Goal: Task Accomplishment & Management: Complete application form

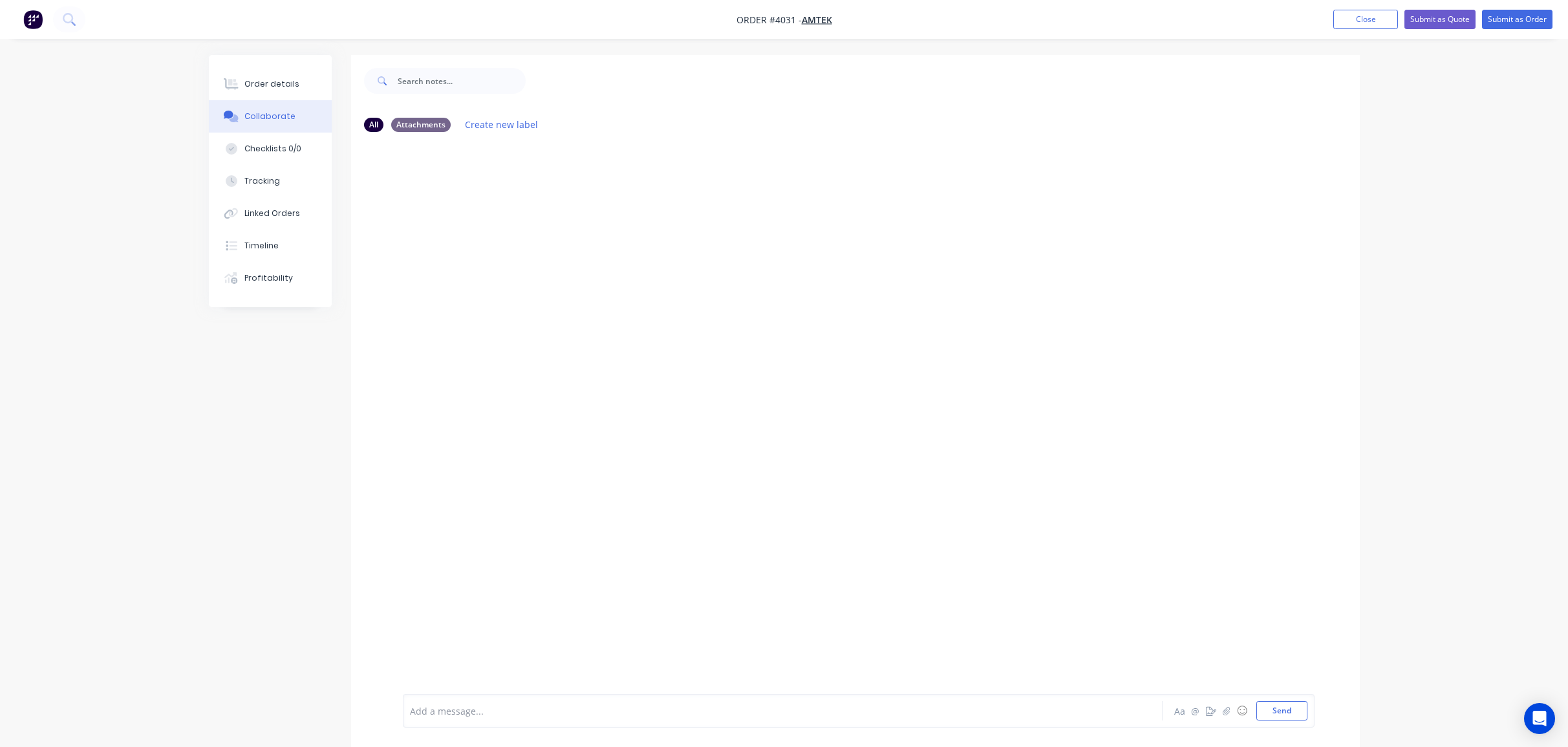
drag, startPoint x: 313, startPoint y: 67, endPoint x: 289, endPoint y: 82, distance: 28.3
click at [310, 69] on div "Order details Collaborate Checklists 0/0 Tracking Linked Orders Timeline Profit…" at bounding box center [271, 181] width 123 height 252
drag, startPoint x: 289, startPoint y: 82, endPoint x: 1180, endPoint y: 33, distance: 892.3
click at [304, 77] on button "Order details" at bounding box center [271, 84] width 123 height 32
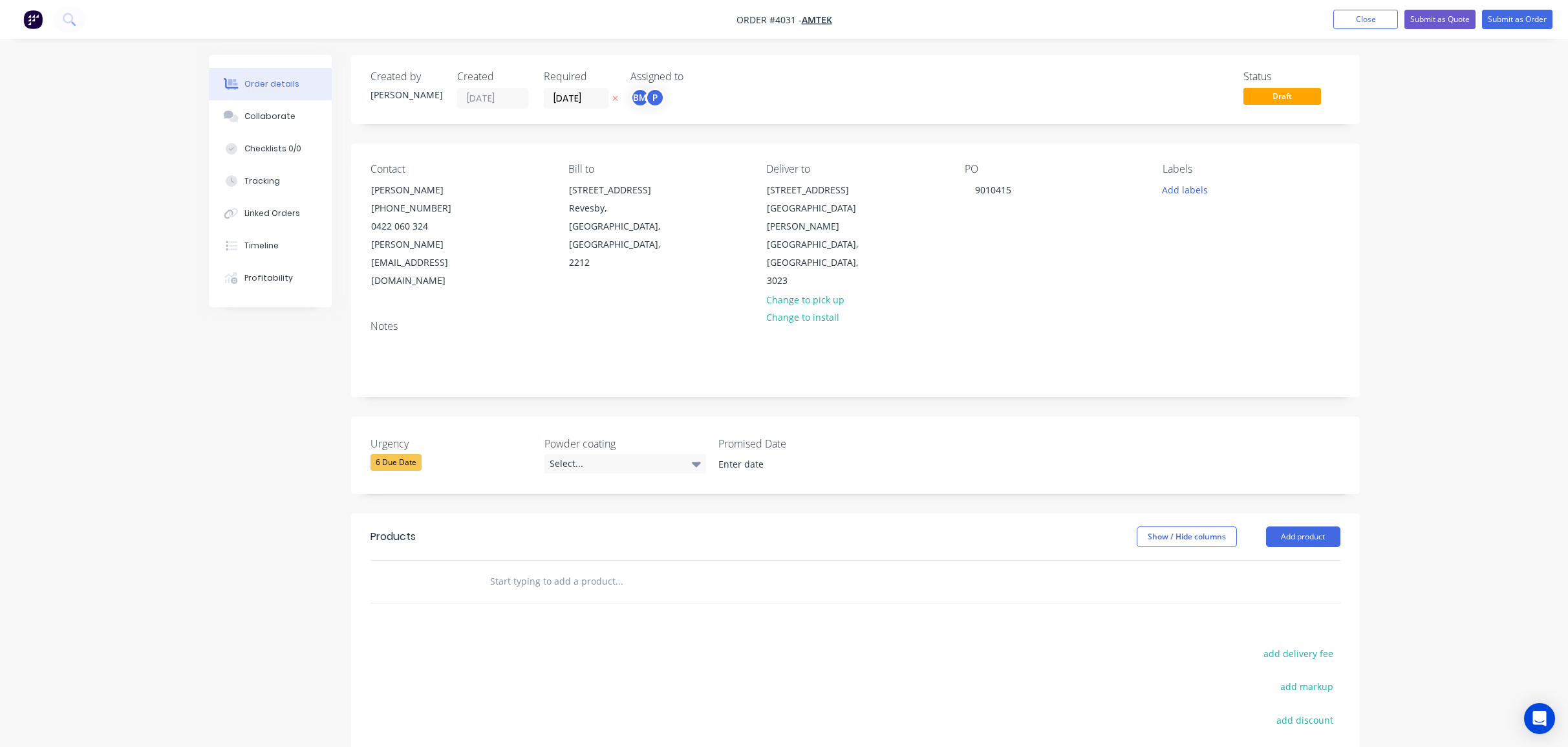
click at [1330, 15] on ul "Add product Close Submit as Quote Submit as Order" at bounding box center [1443, 20] width 250 height 20
click at [1360, 17] on button "Close" at bounding box center [1365, 20] width 65 height 20
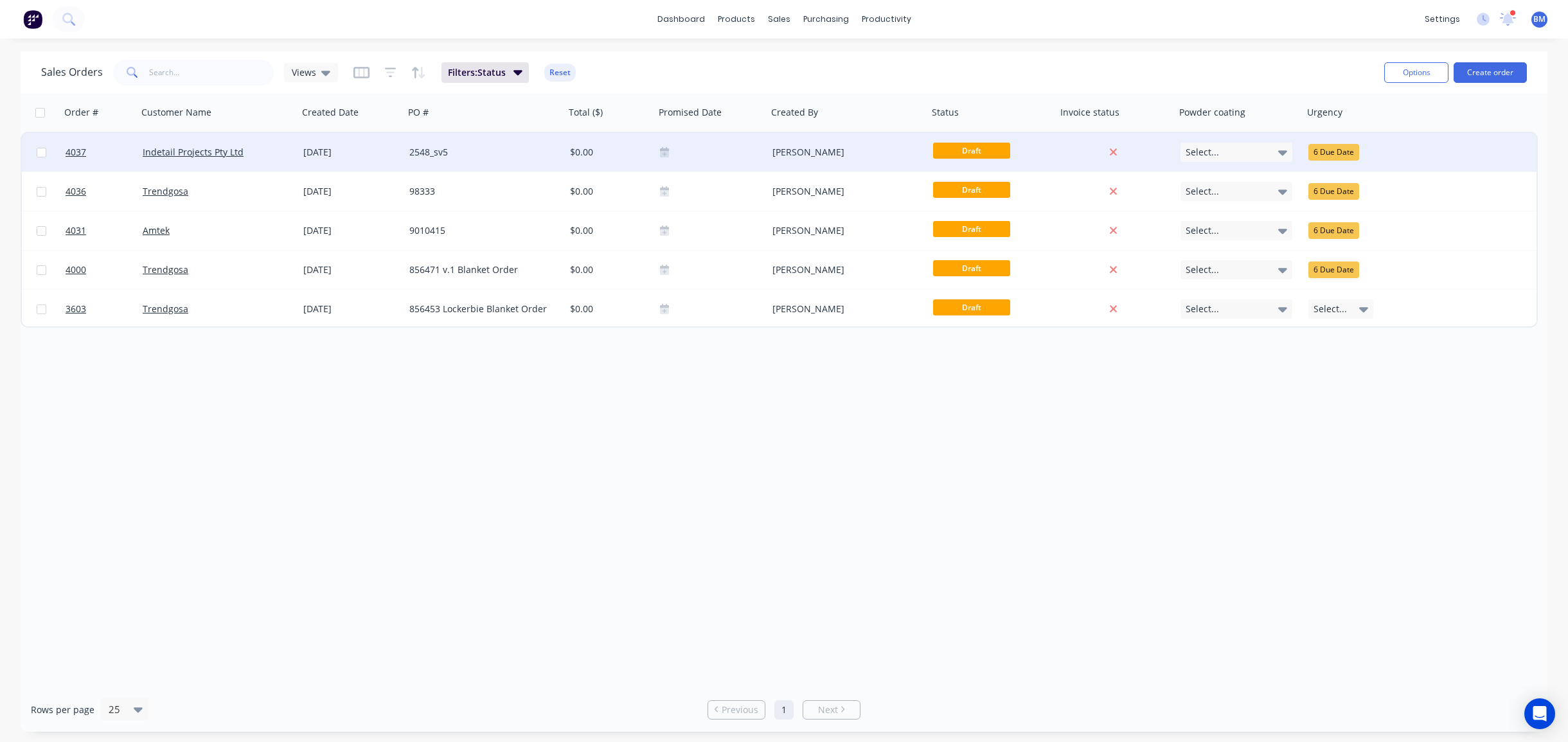
click at [258, 167] on div "Indetail Projects Pty Ltd" at bounding box center [218, 152] width 161 height 39
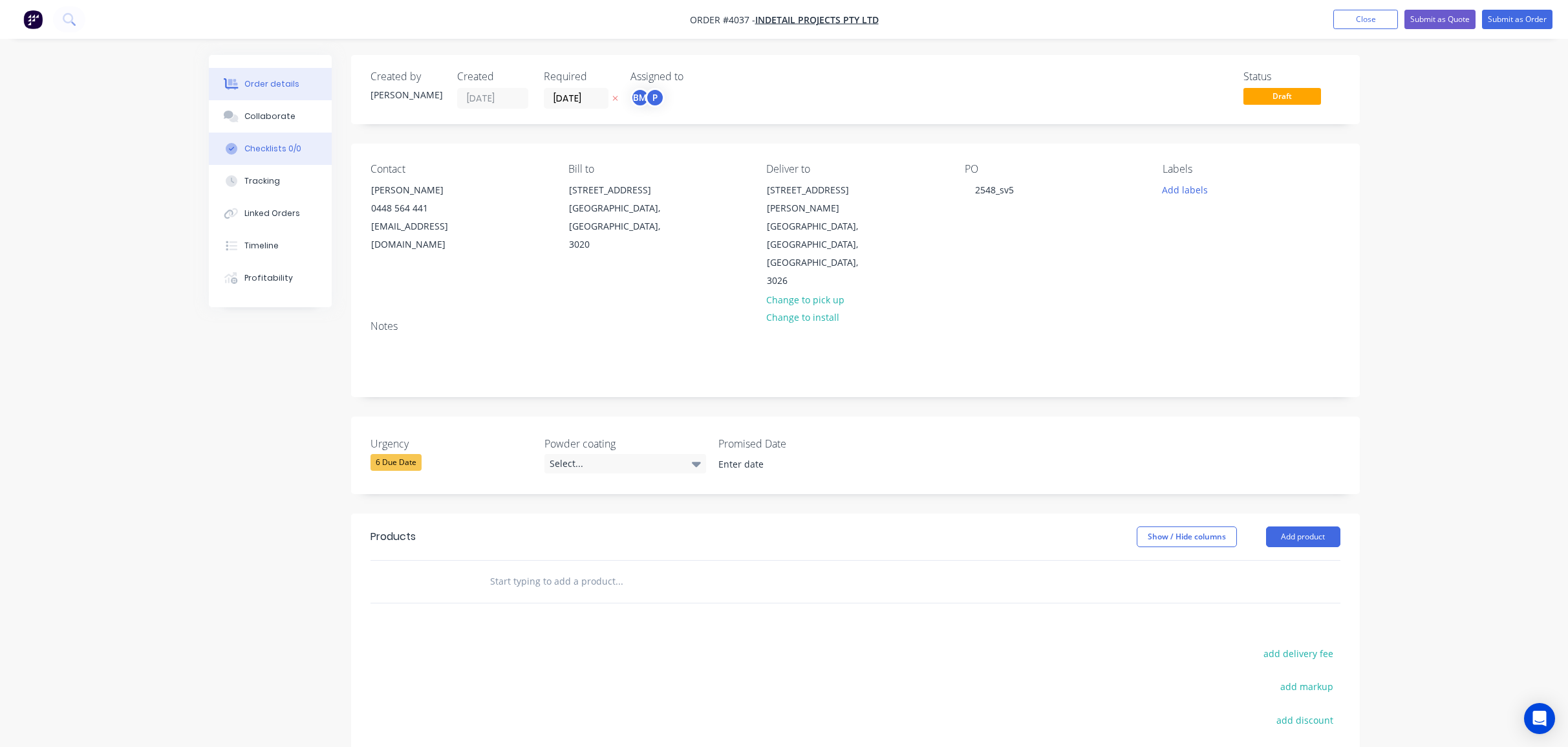
click at [268, 146] on div "Checklists 0/0" at bounding box center [273, 149] width 57 height 12
type textarea "x"
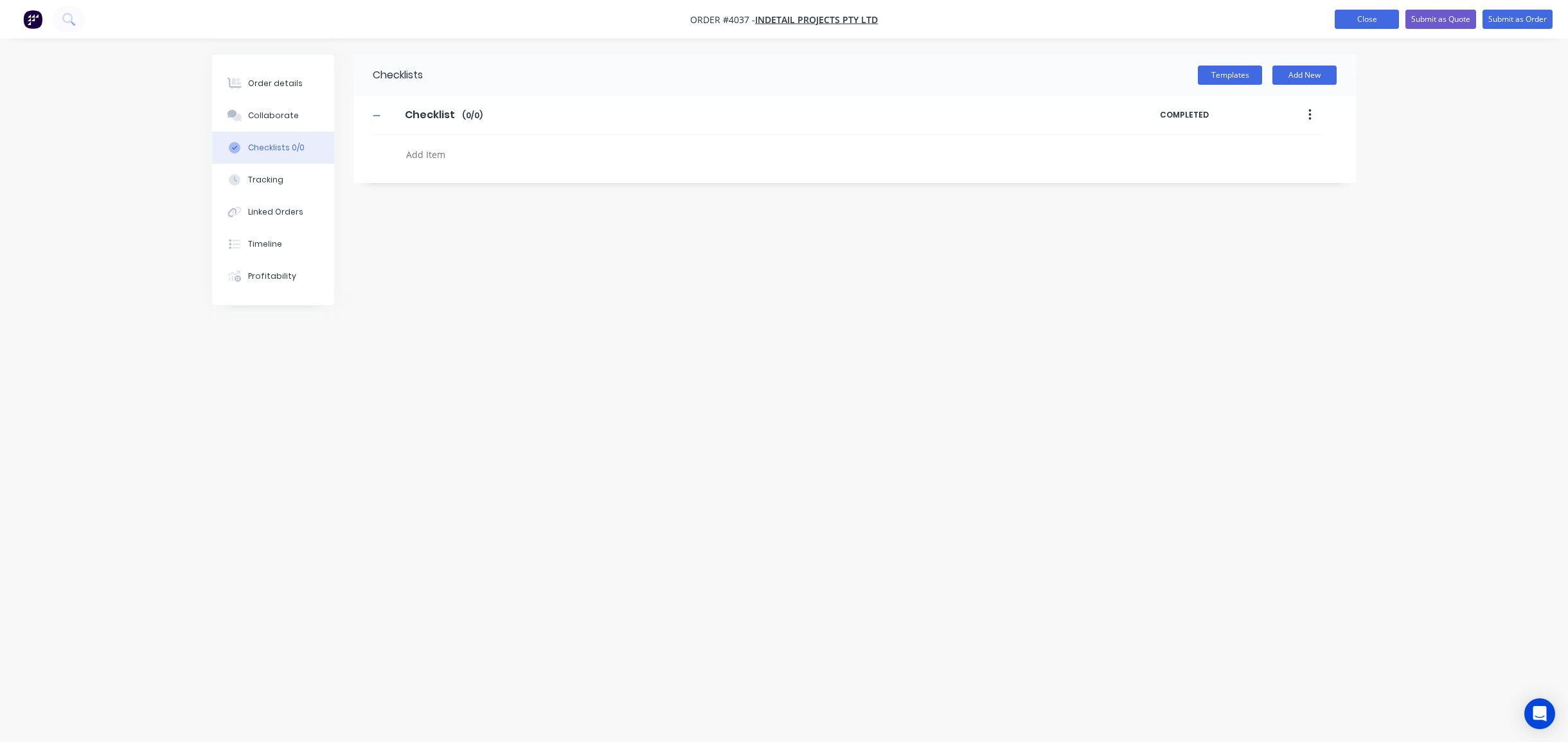
click at [1361, 25] on button "Close" at bounding box center [1366, 19] width 64 height 19
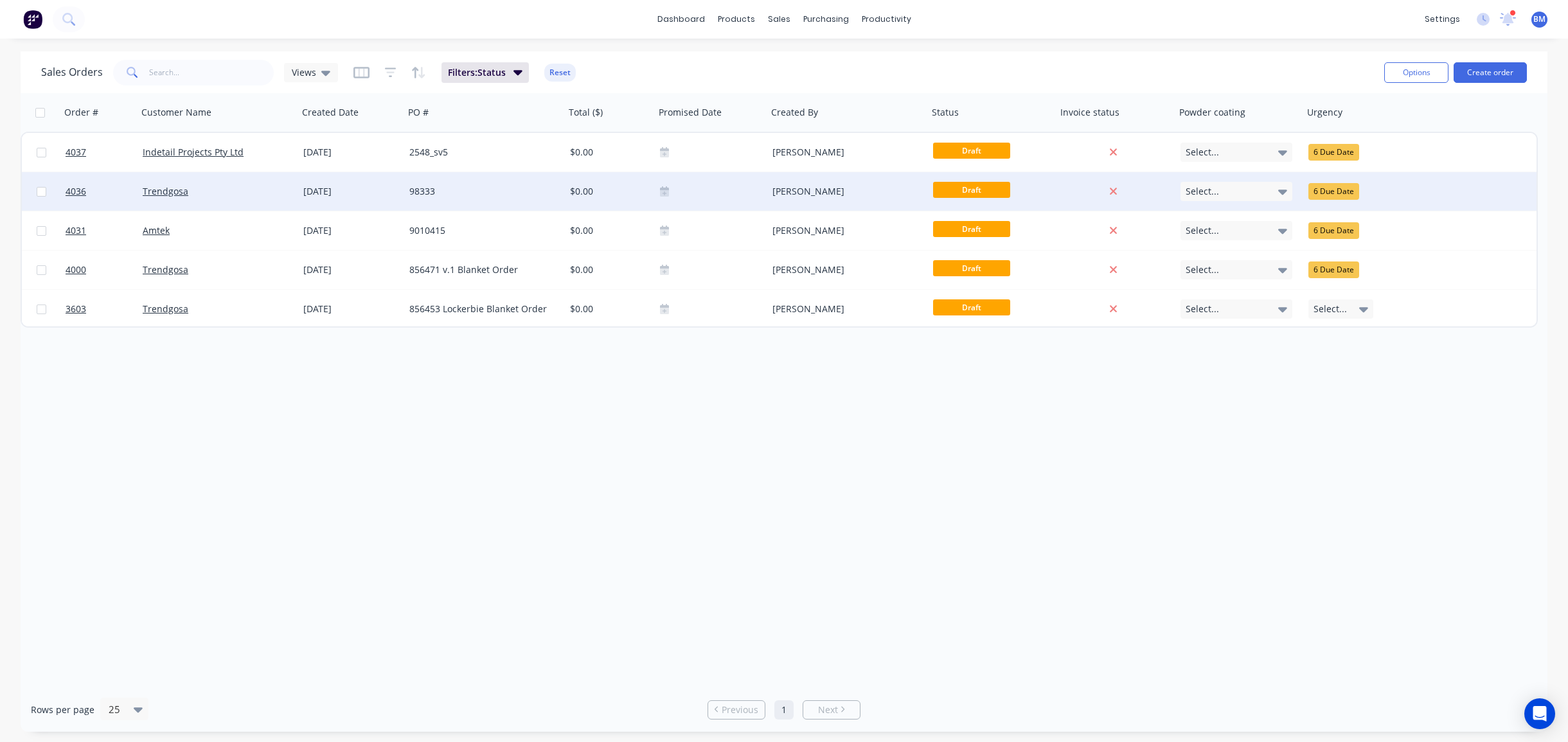
click at [299, 179] on div "[DATE]" at bounding box center [351, 192] width 106 height 39
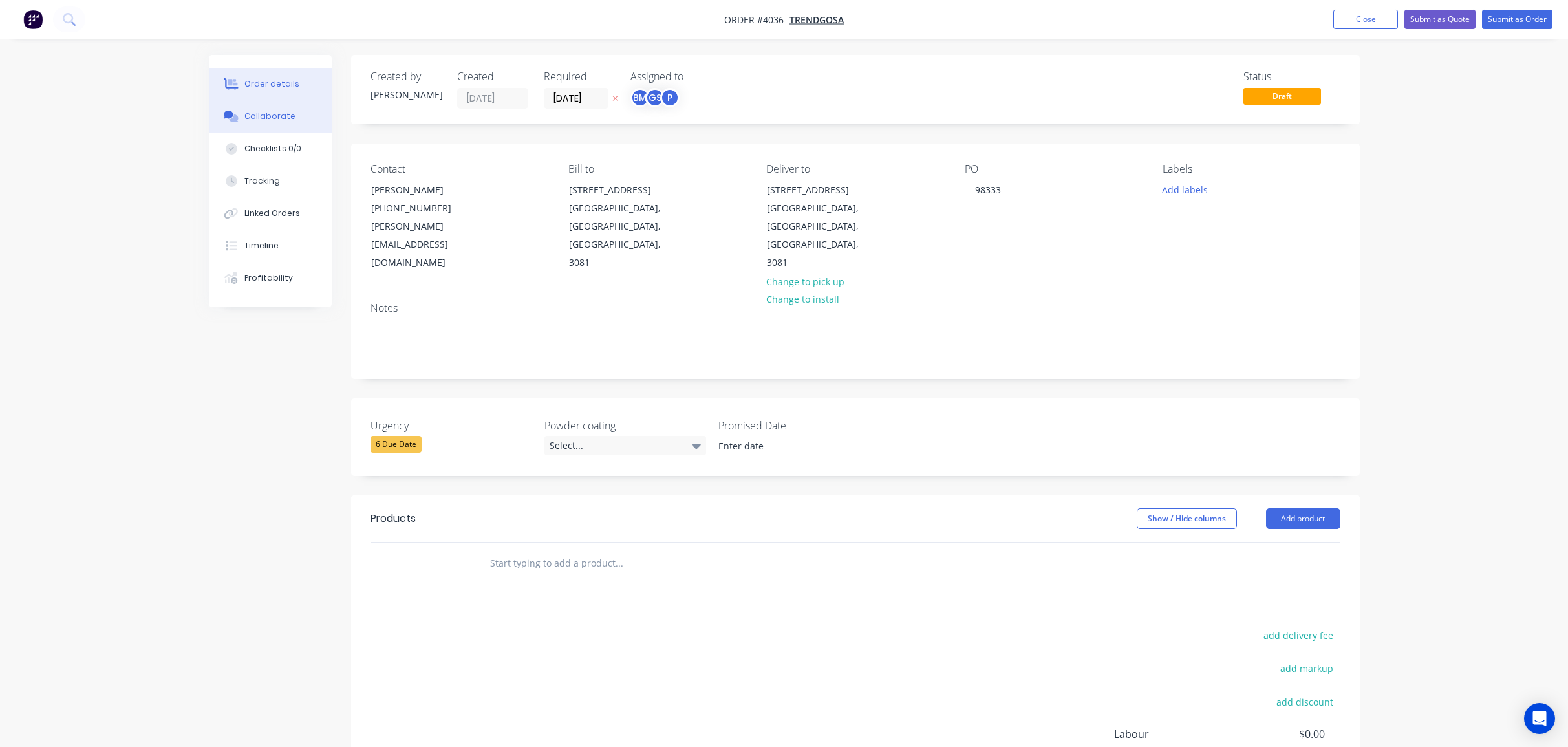
click at [301, 116] on button "Collaborate" at bounding box center [271, 116] width 123 height 32
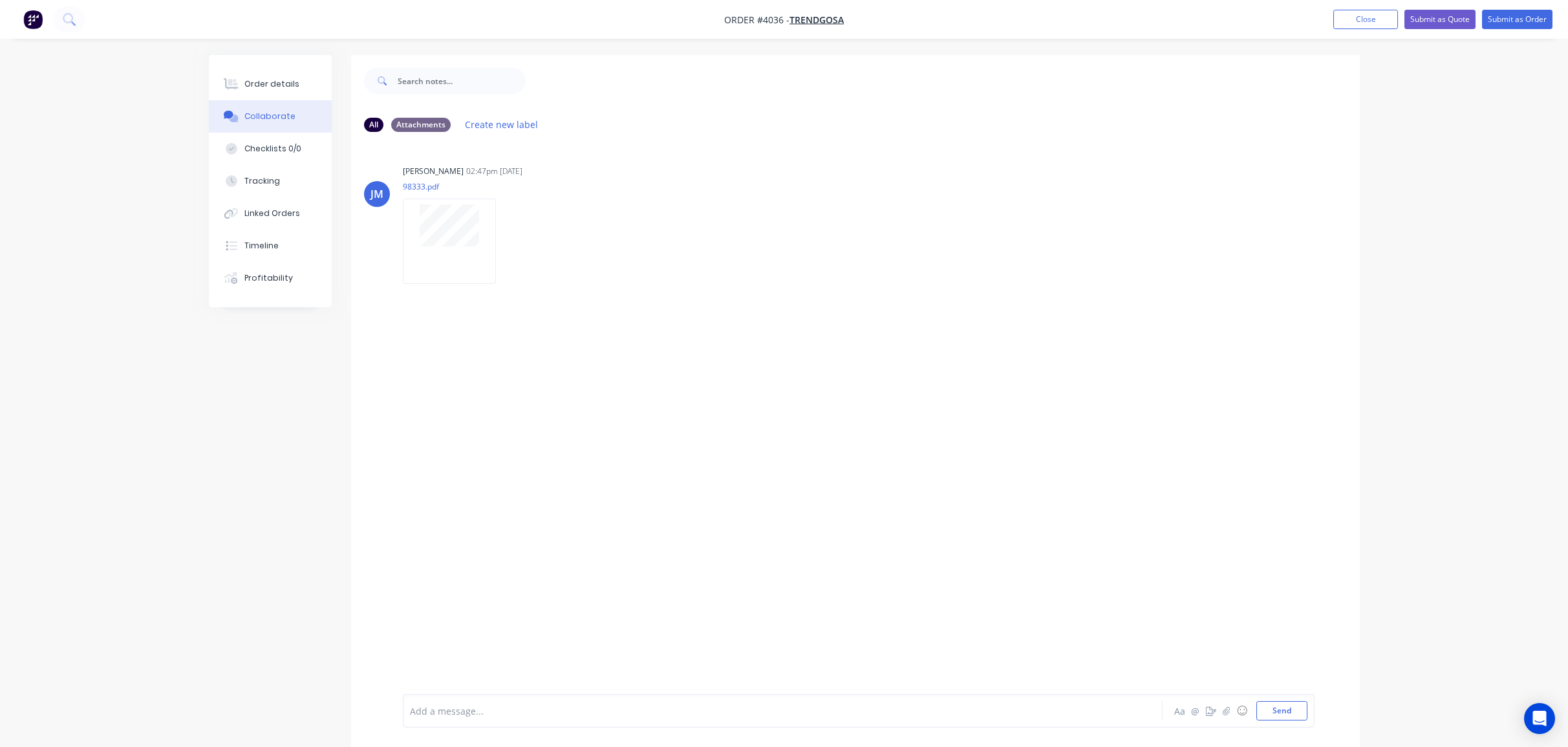
click at [206, 60] on div "Order details Collaborate Checklists 0/0 Tracking Linked Orders Timeline Profit…" at bounding box center [784, 411] width 1177 height 711
click at [236, 80] on icon at bounding box center [231, 84] width 15 height 12
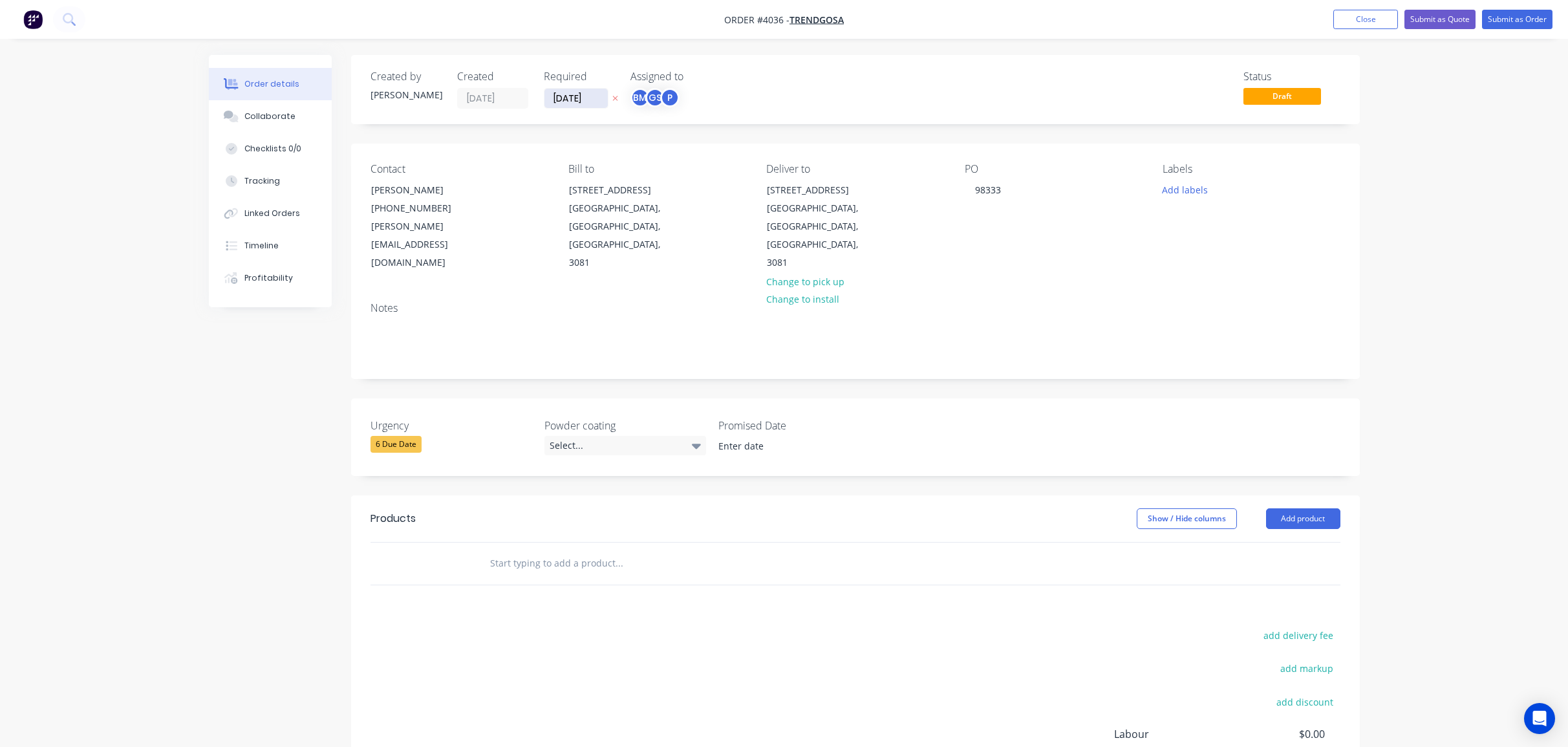
click at [588, 95] on input "[DATE]" at bounding box center [576, 98] width 63 height 20
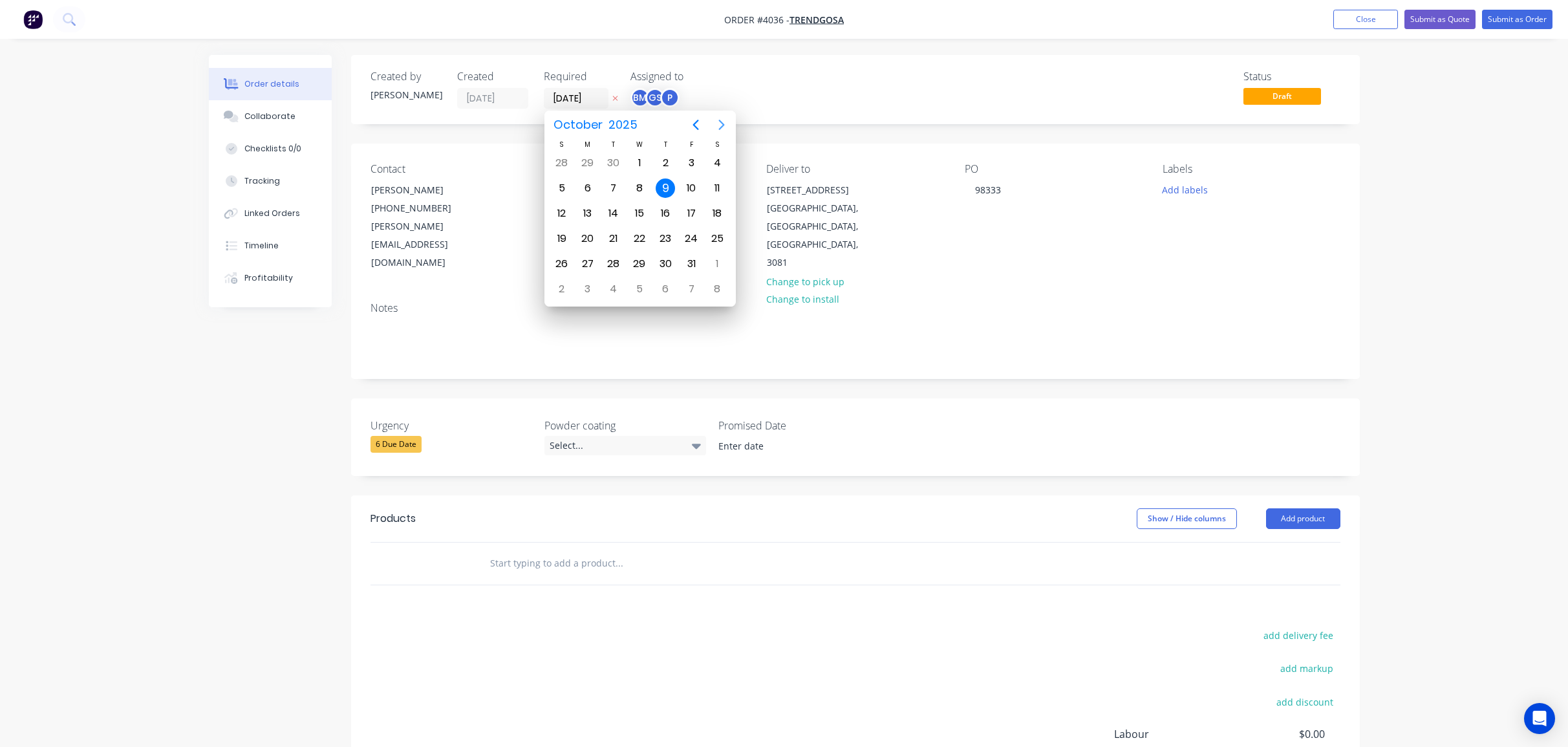
click at [723, 128] on icon "Next page" at bounding box center [722, 125] width 15 height 15
click at [692, 190] on div "7" at bounding box center [691, 188] width 20 height 20
type input "[DATE]"
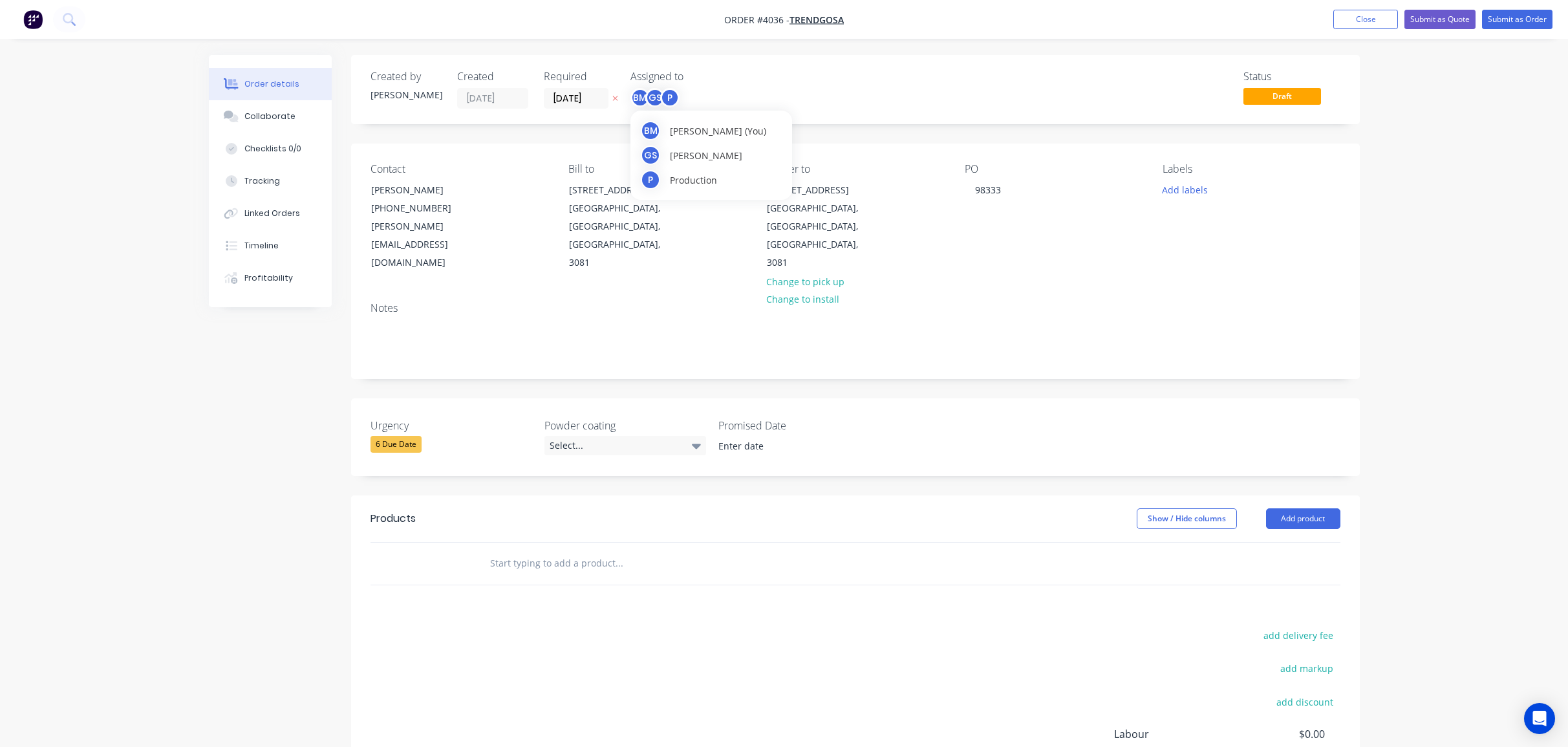
click at [671, 99] on div "P" at bounding box center [670, 98] width 20 height 20
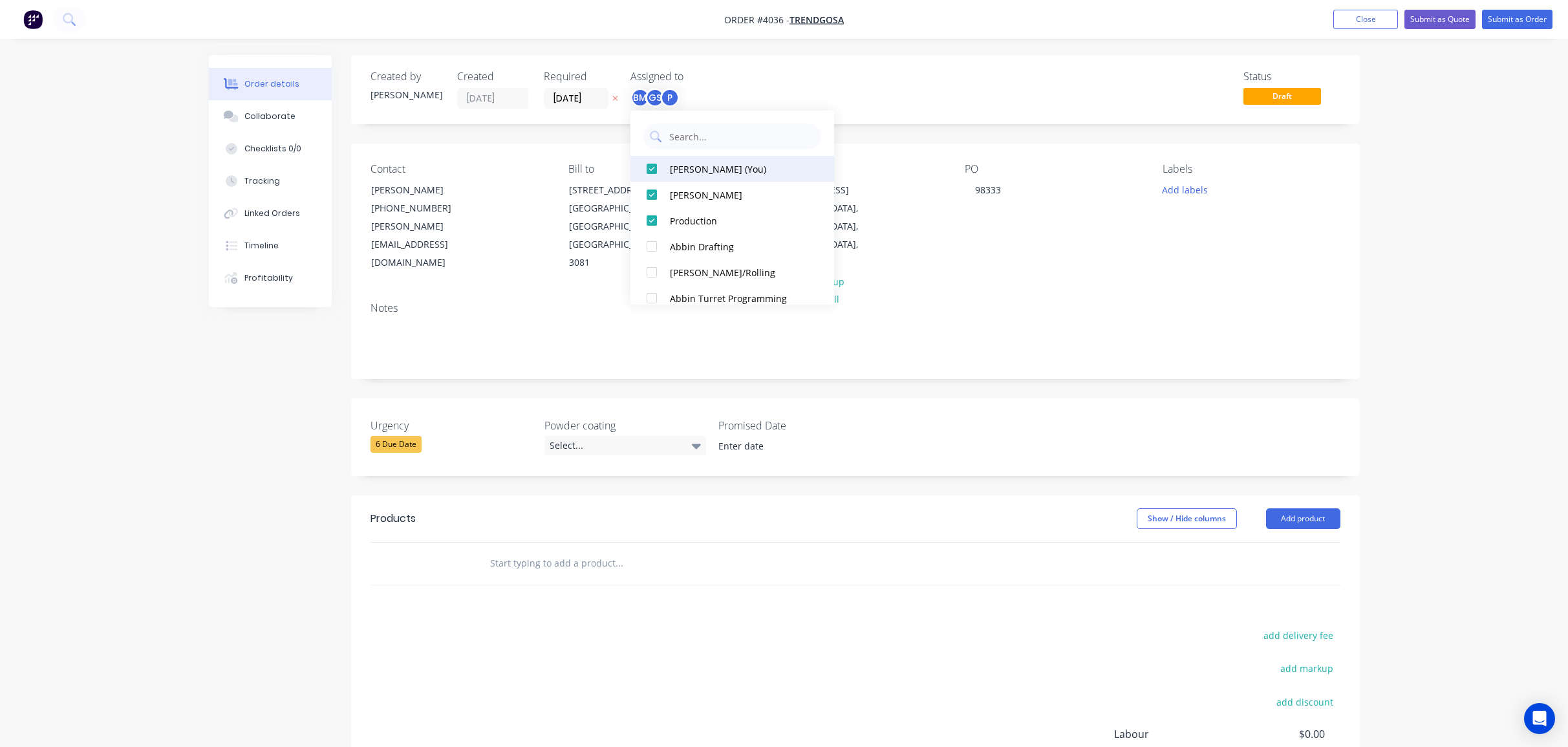
click at [692, 165] on div "[PERSON_NAME] (You)" at bounding box center [738, 169] width 137 height 13
click at [772, 105] on div "Status Draft" at bounding box center [1050, 89] width 581 height 38
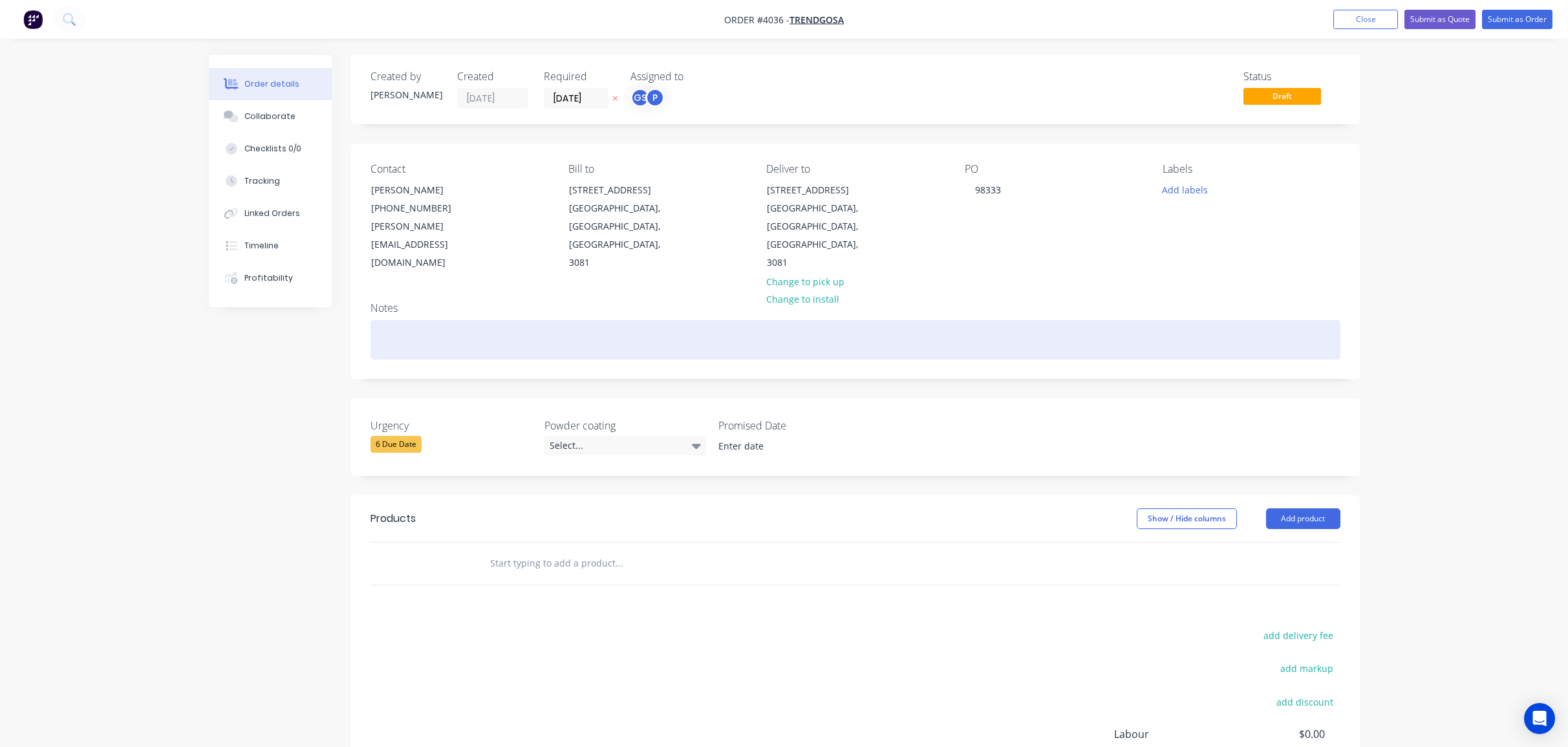
click at [583, 320] on div at bounding box center [855, 340] width 970 height 40
paste div
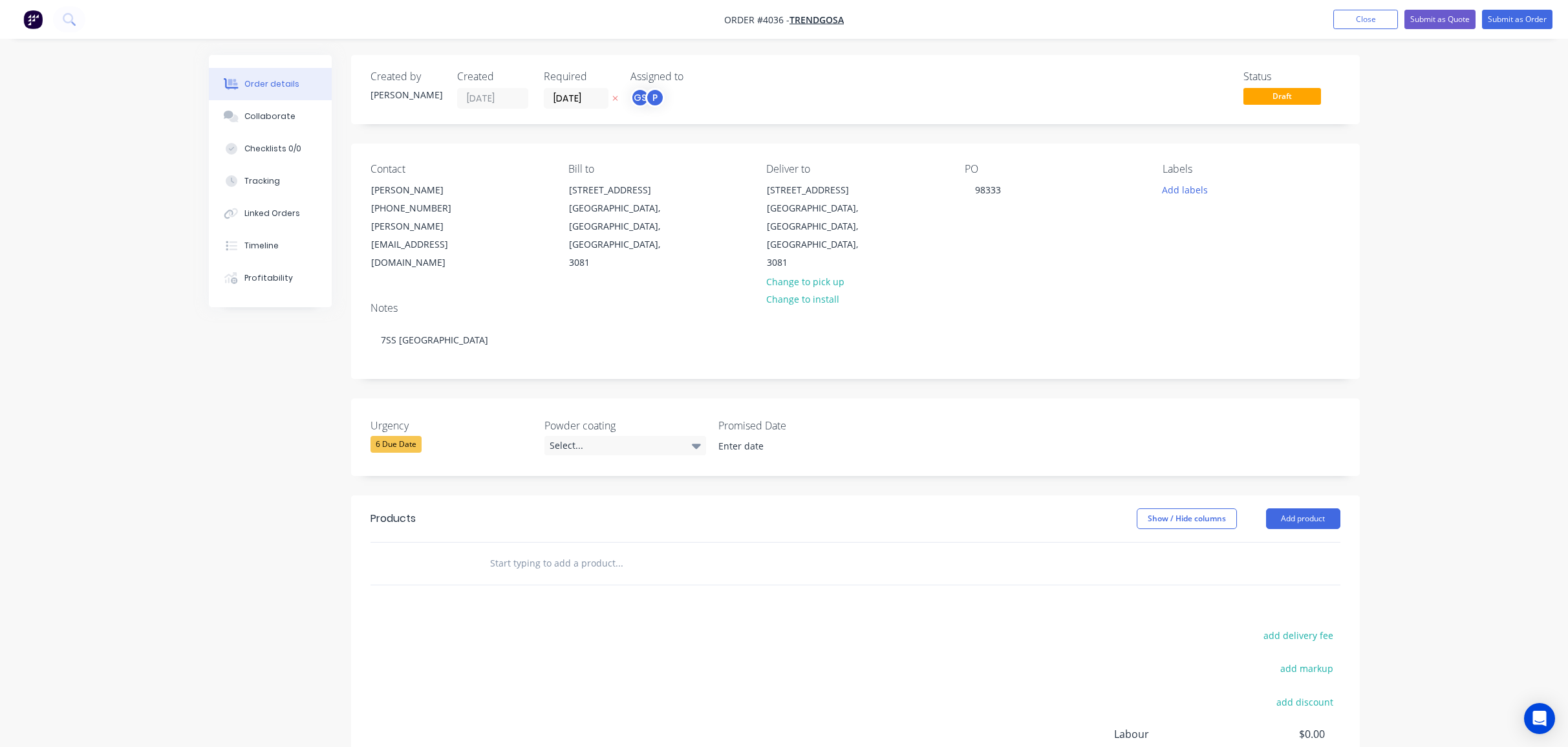
click at [1313, 508] on button "Add product" at bounding box center [1303, 519] width 75 height 21
click at [1287, 538] on button "Product catalogue" at bounding box center [1279, 551] width 123 height 26
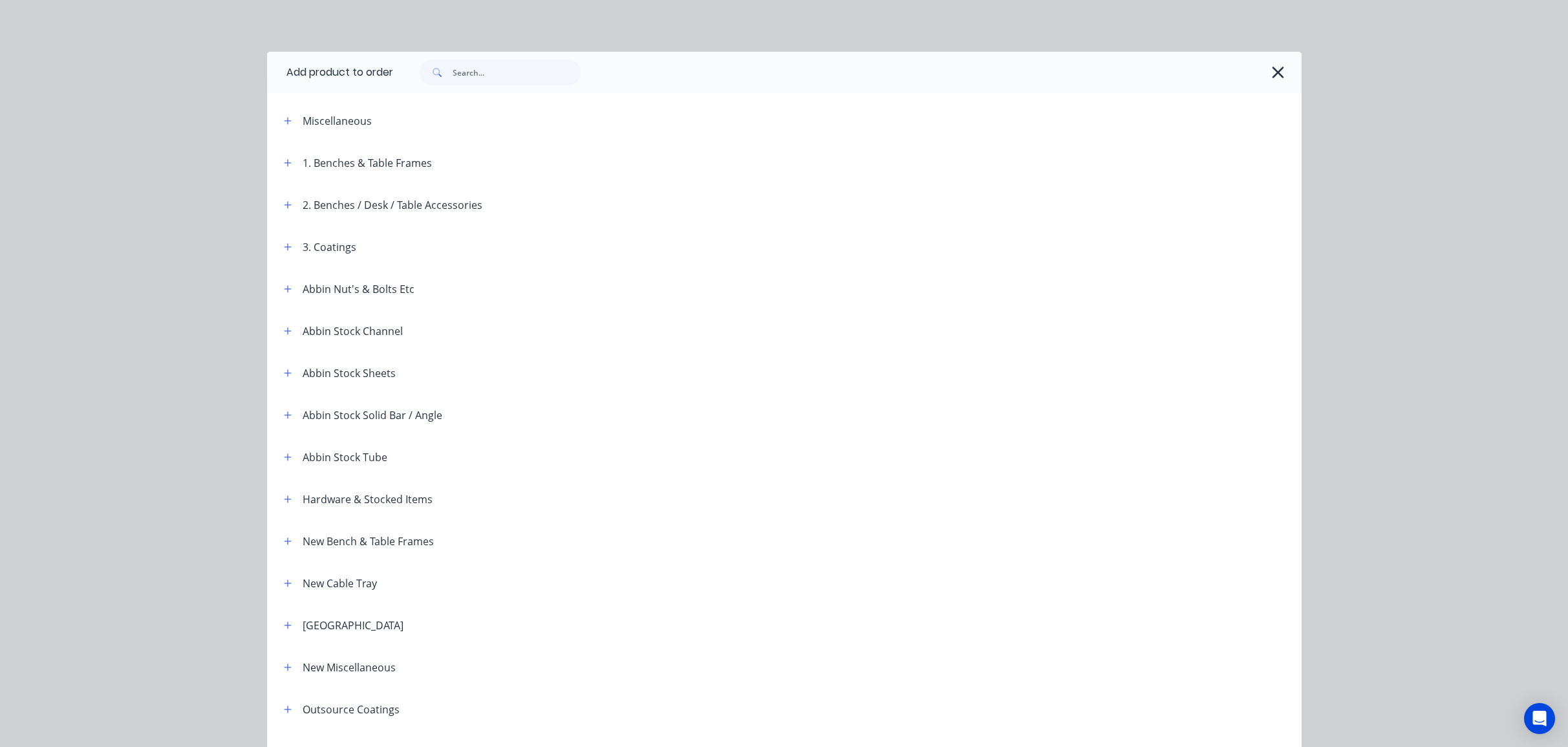
drag, startPoint x: 280, startPoint y: 105, endPoint x: 278, endPoint y: 122, distance: 17.1
click at [280, 111] on header "Miscellaneous" at bounding box center [784, 121] width 1035 height 42
click at [280, 122] on button "button" at bounding box center [288, 120] width 16 height 16
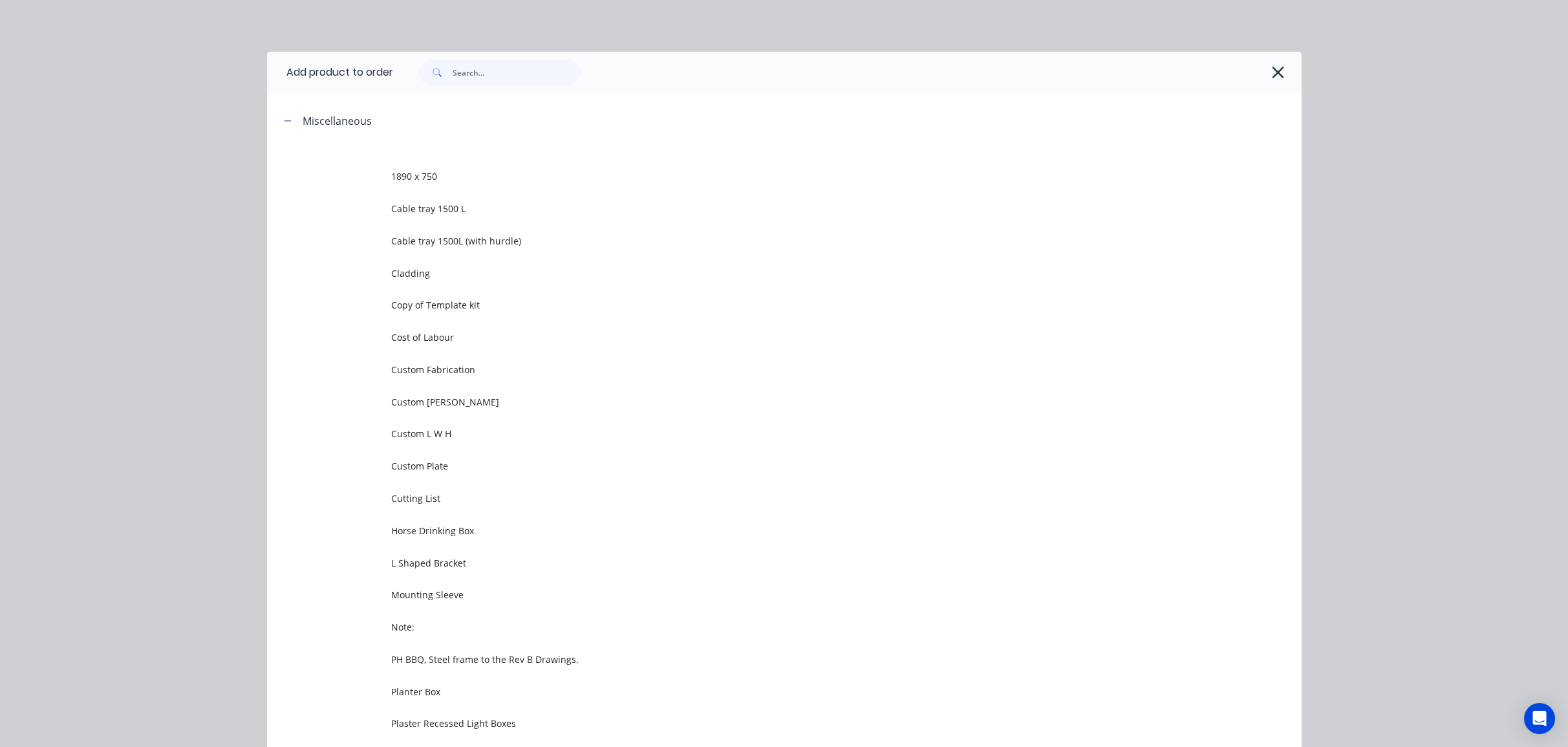
click at [428, 377] on td "Custom Fabrication" at bounding box center [846, 369] width 911 height 32
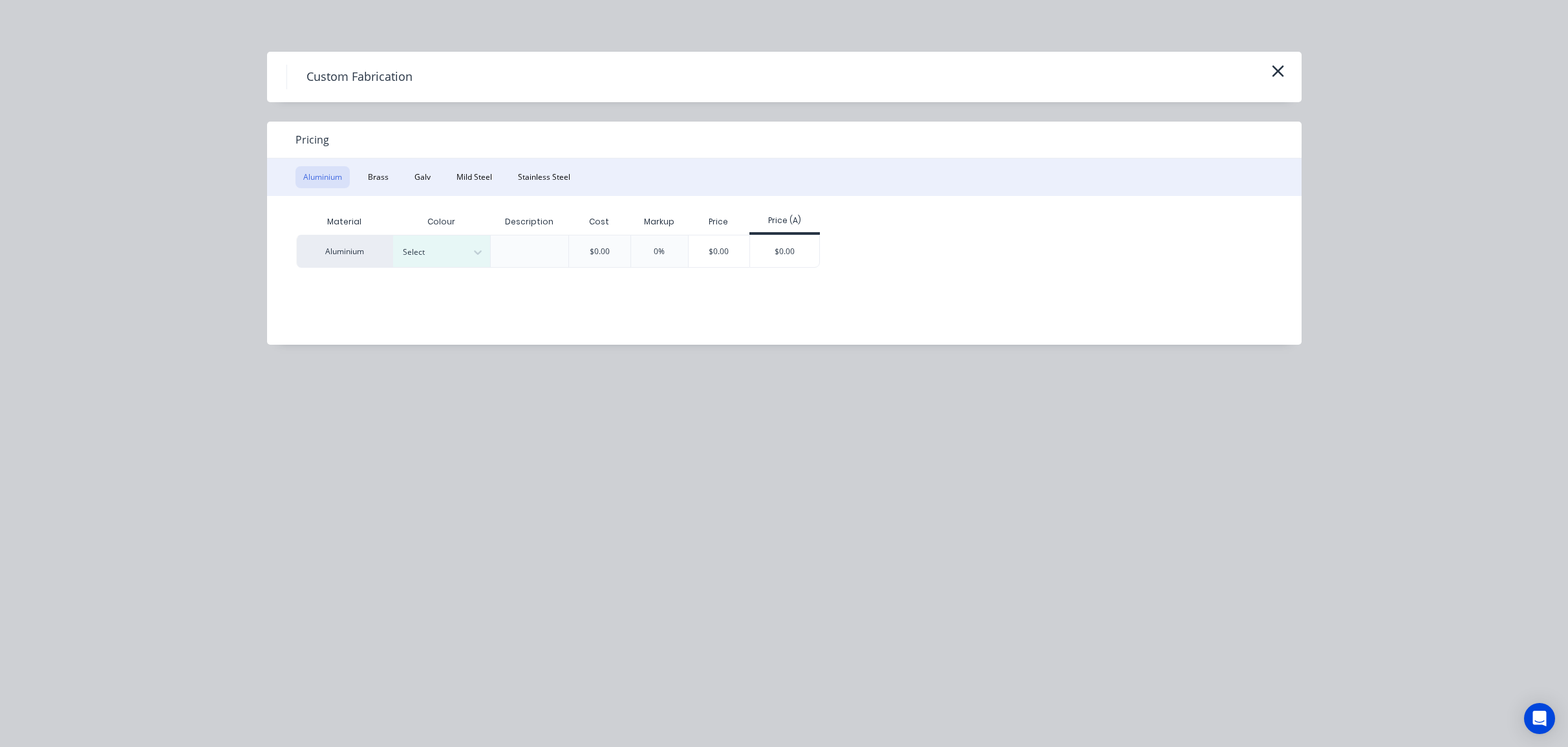
drag, startPoint x: 608, startPoint y: 162, endPoint x: 565, endPoint y: 177, distance: 45.5
click at [607, 162] on div "Aluminium Brass Galv Mild Steel Stainless Steel" at bounding box center [784, 177] width 1035 height 38
click at [544, 183] on button "Stainless Steel" at bounding box center [544, 177] width 68 height 22
click at [461, 262] on div "Select" at bounding box center [441, 251] width 97 height 31
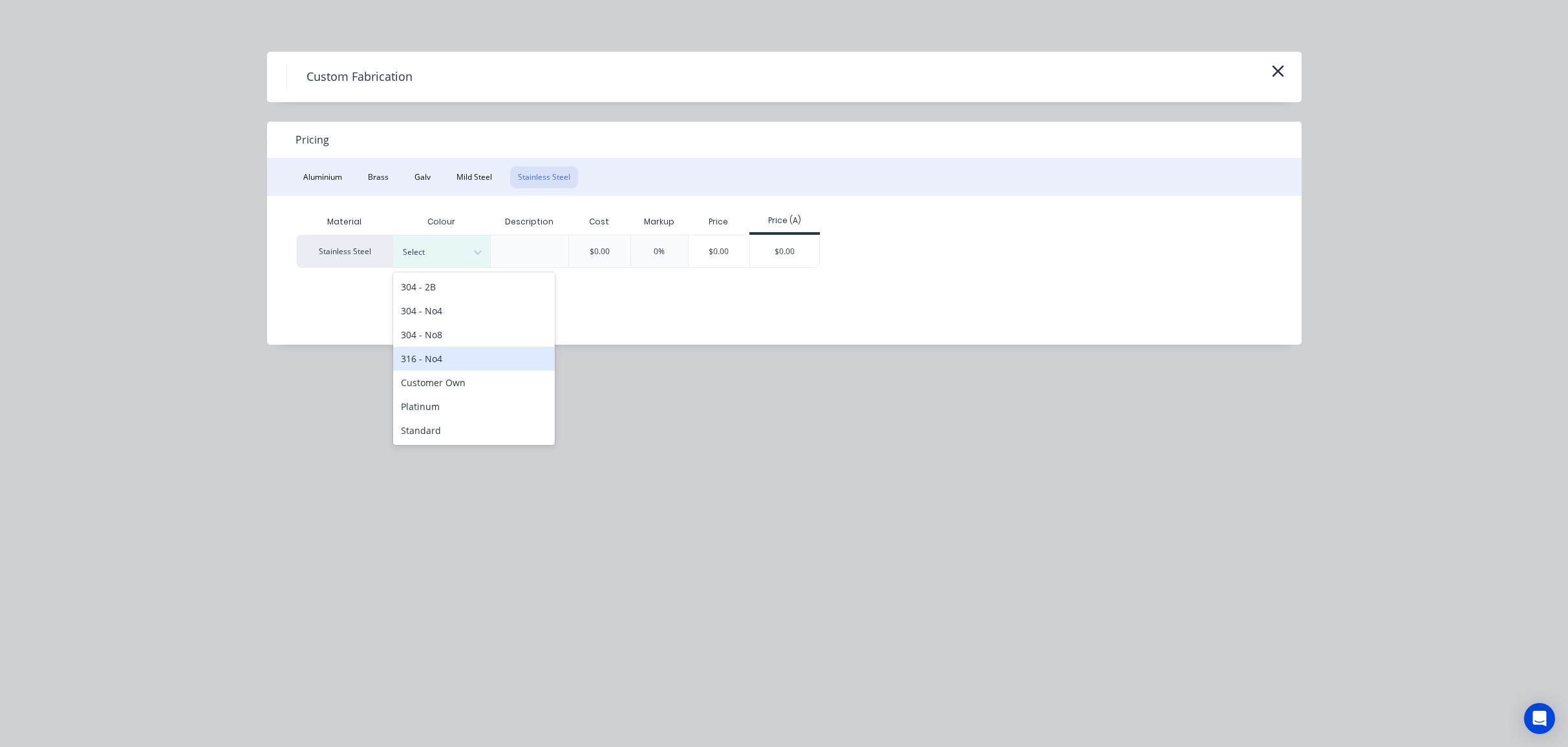
click at [480, 370] on div "316 - No4" at bounding box center [474, 359] width 162 height 24
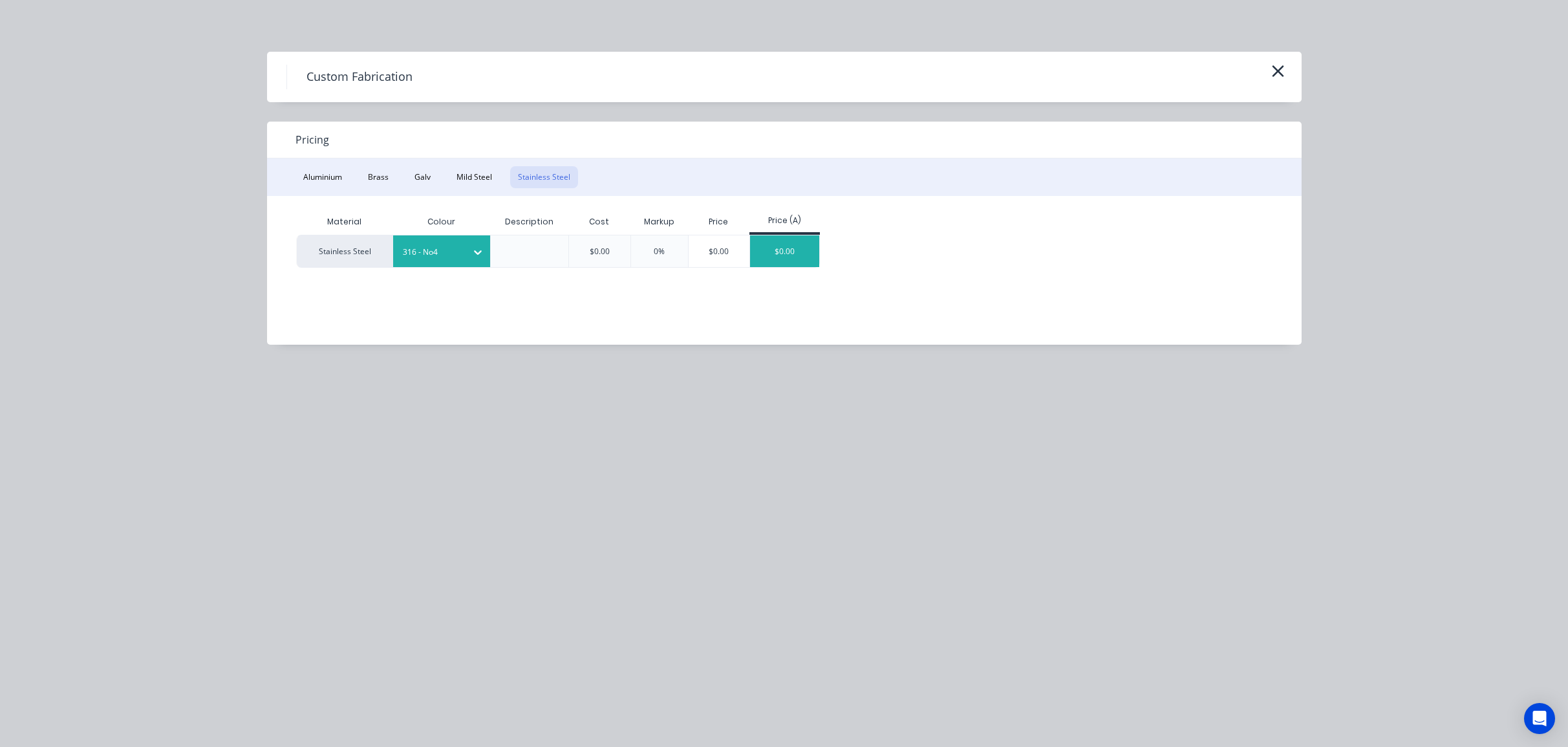
click at [787, 255] on div "$0.00" at bounding box center [784, 251] width 69 height 31
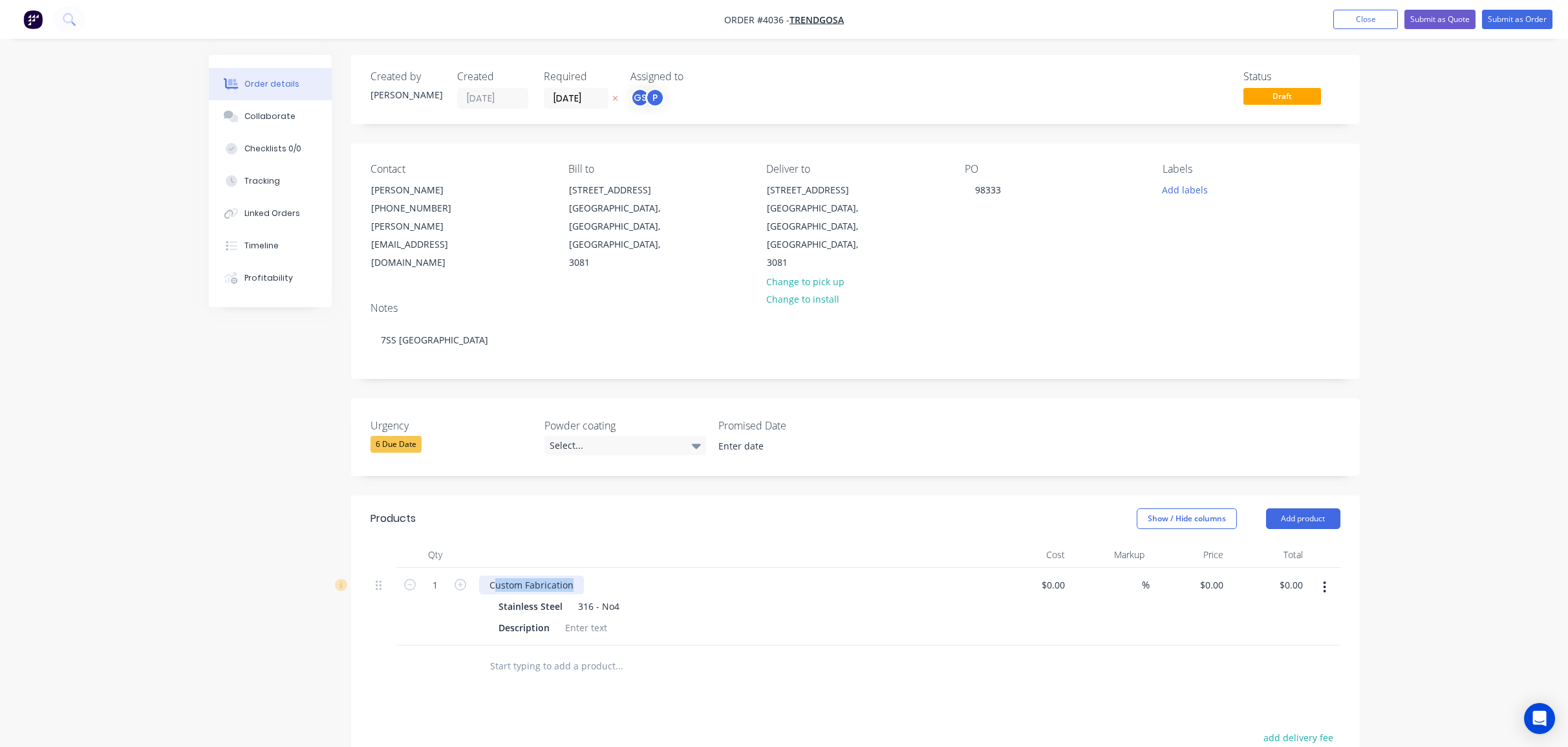
drag, startPoint x: 493, startPoint y: 549, endPoint x: 701, endPoint y: 544, distance: 208.1
click at [701, 575] on div "Custom Fabrication" at bounding box center [732, 584] width 507 height 19
click at [733, 497] on header "Products Show / Hide columns Add product" at bounding box center [855, 518] width 1009 height 47
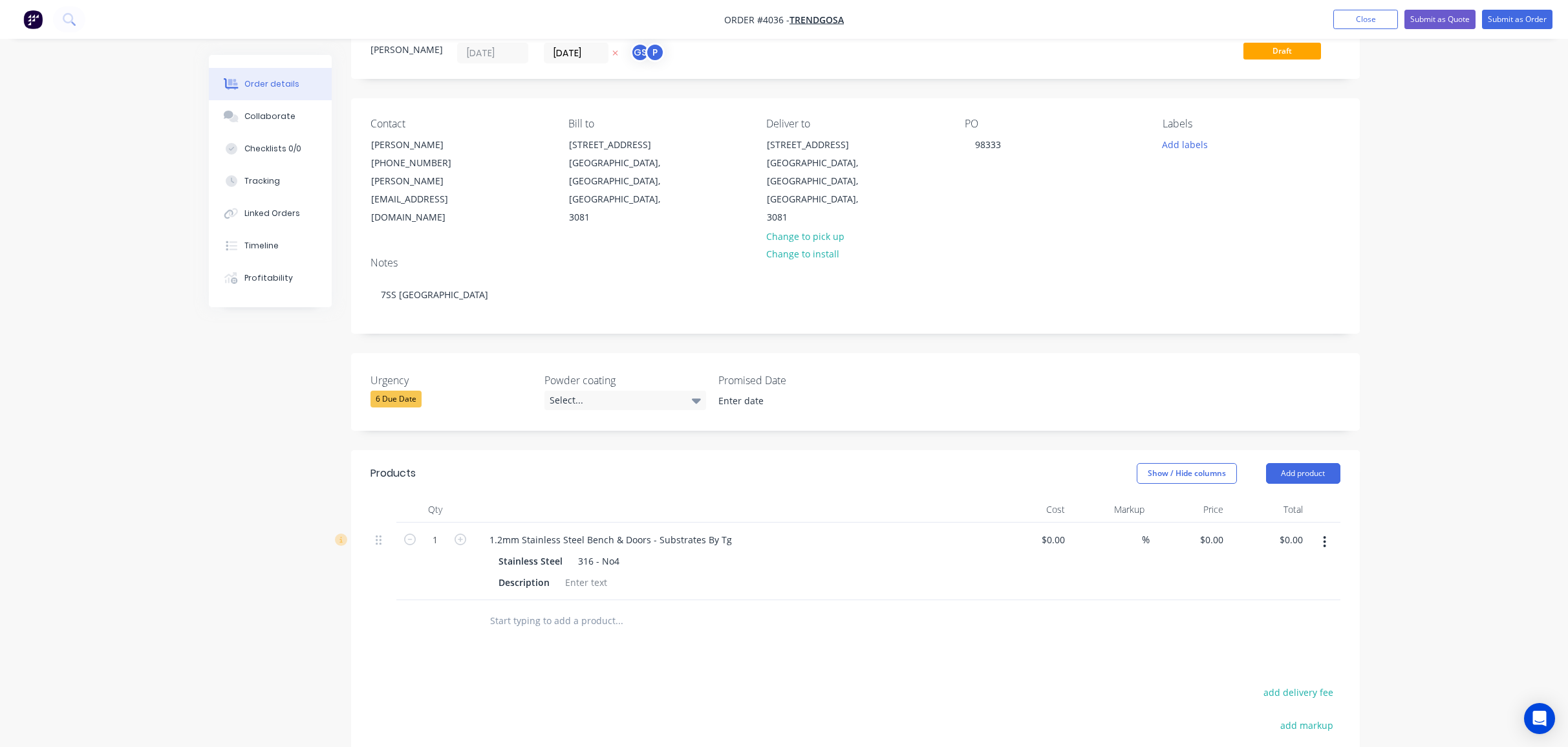
scroll to position [234, 0]
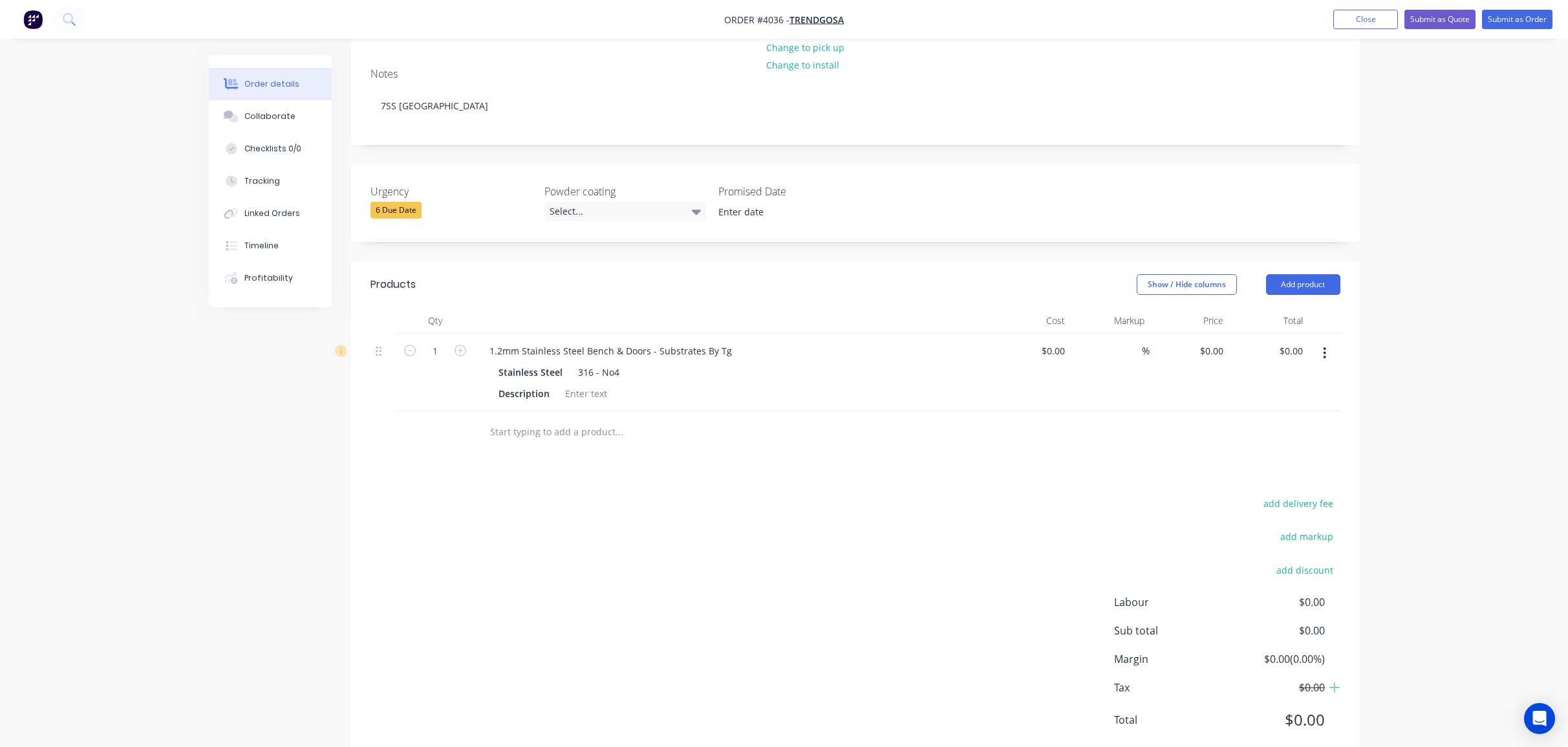
click at [1329, 342] on button "button" at bounding box center [1325, 353] width 31 height 23
click at [1305, 404] on div "Duplicate" at bounding box center [1279, 413] width 100 height 19
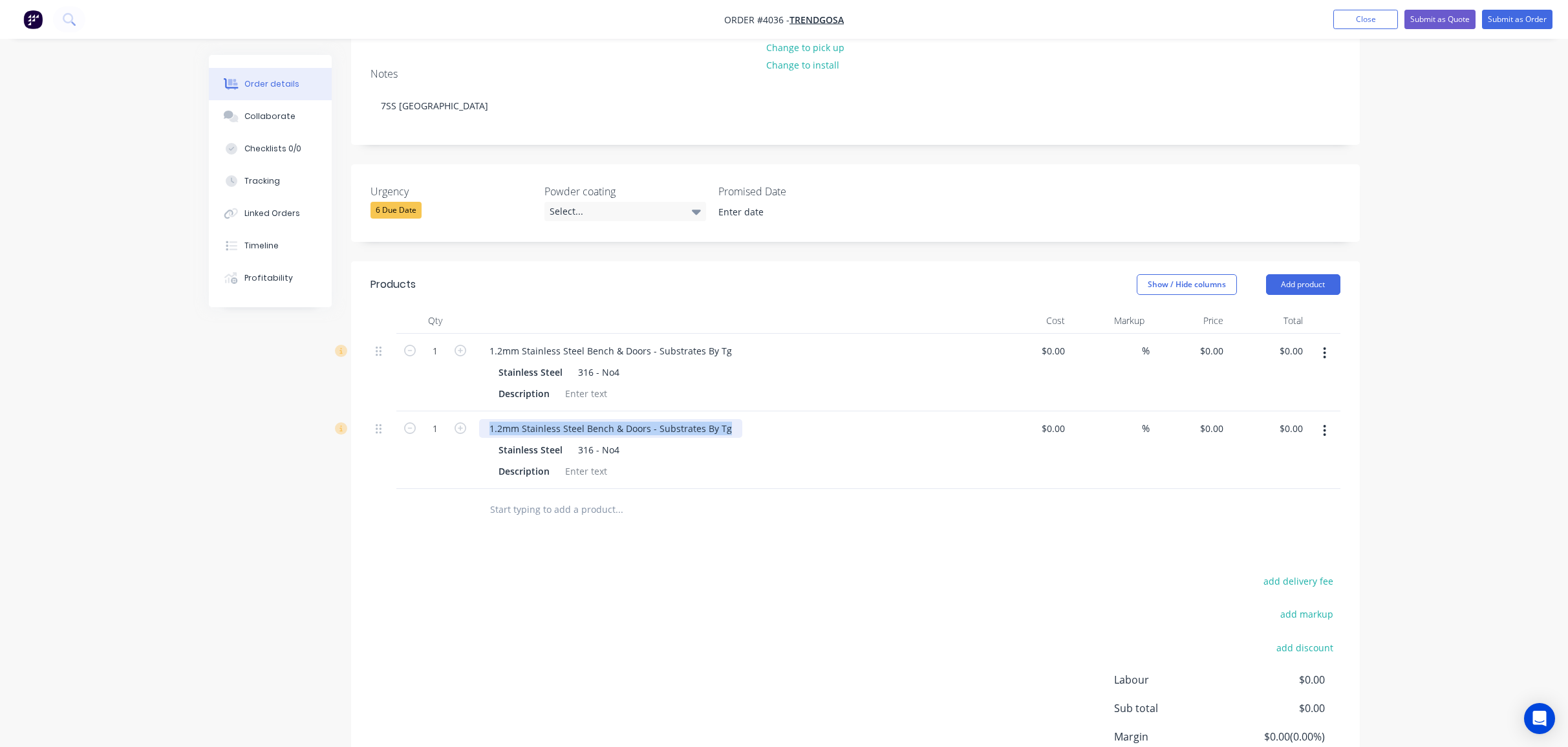
drag, startPoint x: 730, startPoint y: 395, endPoint x: 61, endPoint y: 324, distance: 672.8
click at [77, 325] on div "Order details Collaborate Checklists 0/0 Tracking Linked Orders Timeline Profit…" at bounding box center [784, 313] width 1568 height 1095
paste div
click at [710, 497] on input "text" at bounding box center [618, 509] width 259 height 26
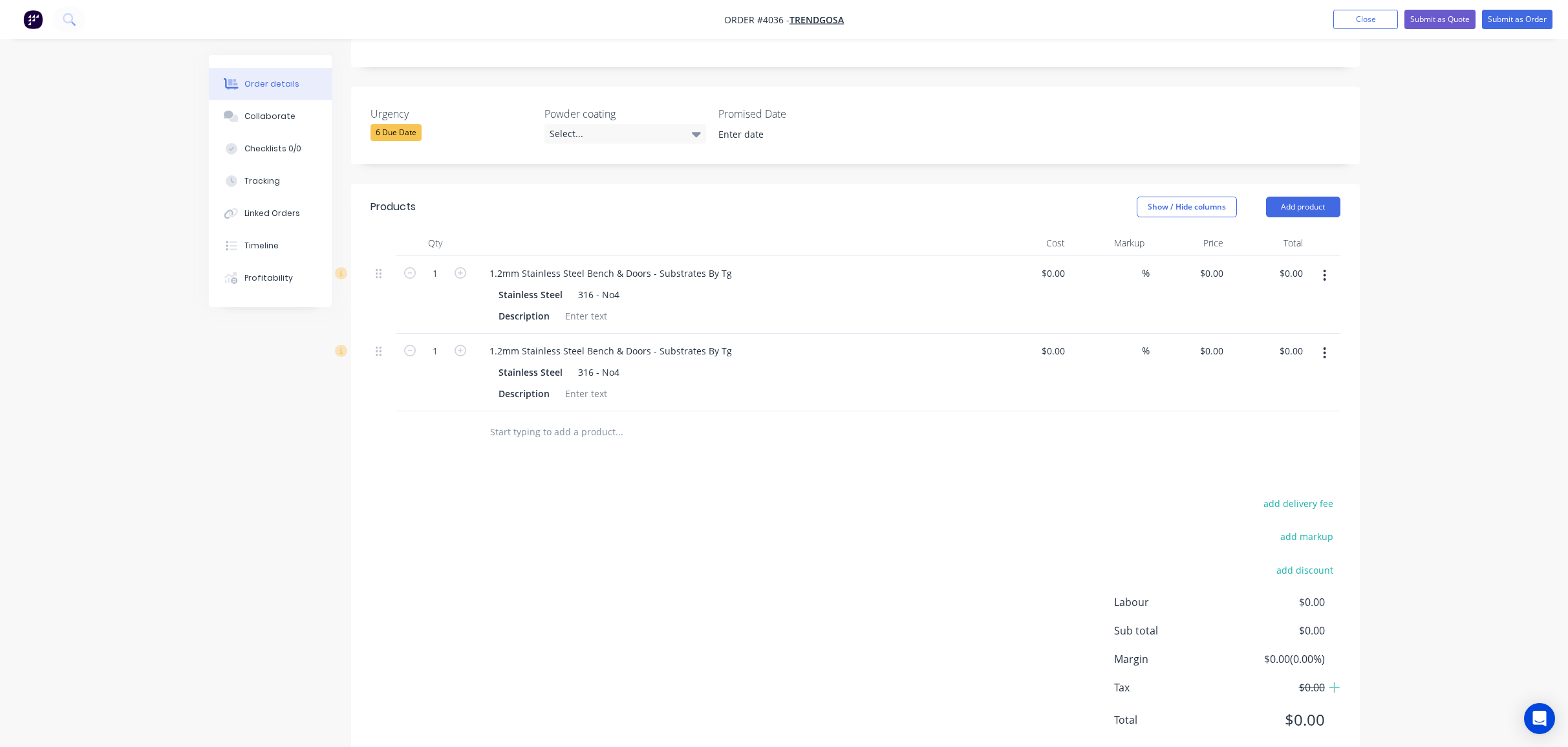
click at [134, 465] on div "Order details Collaborate Checklists 0/0 Tracking Linked Orders Timeline Profit…" at bounding box center [784, 236] width 1568 height 1095
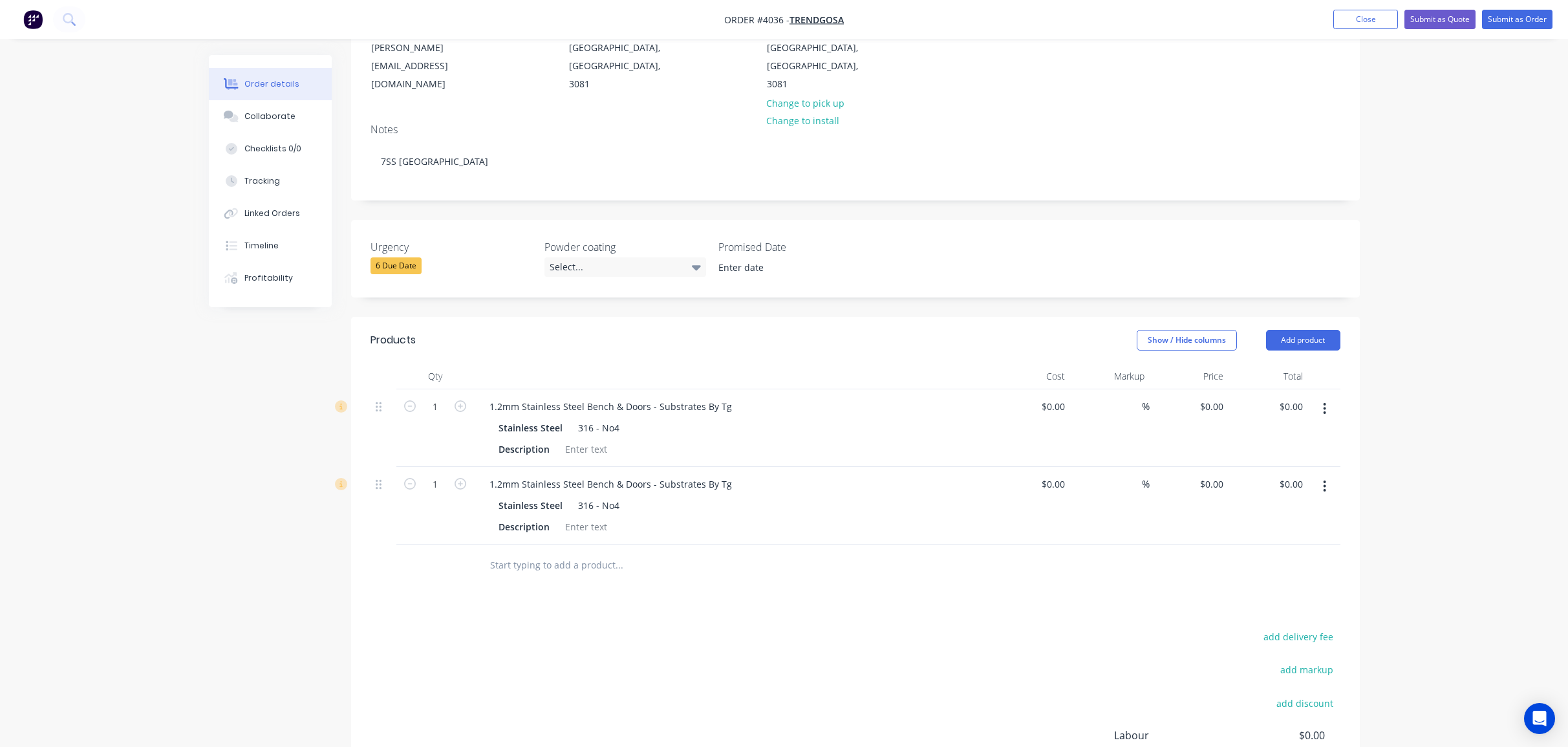
scroll to position [0, 0]
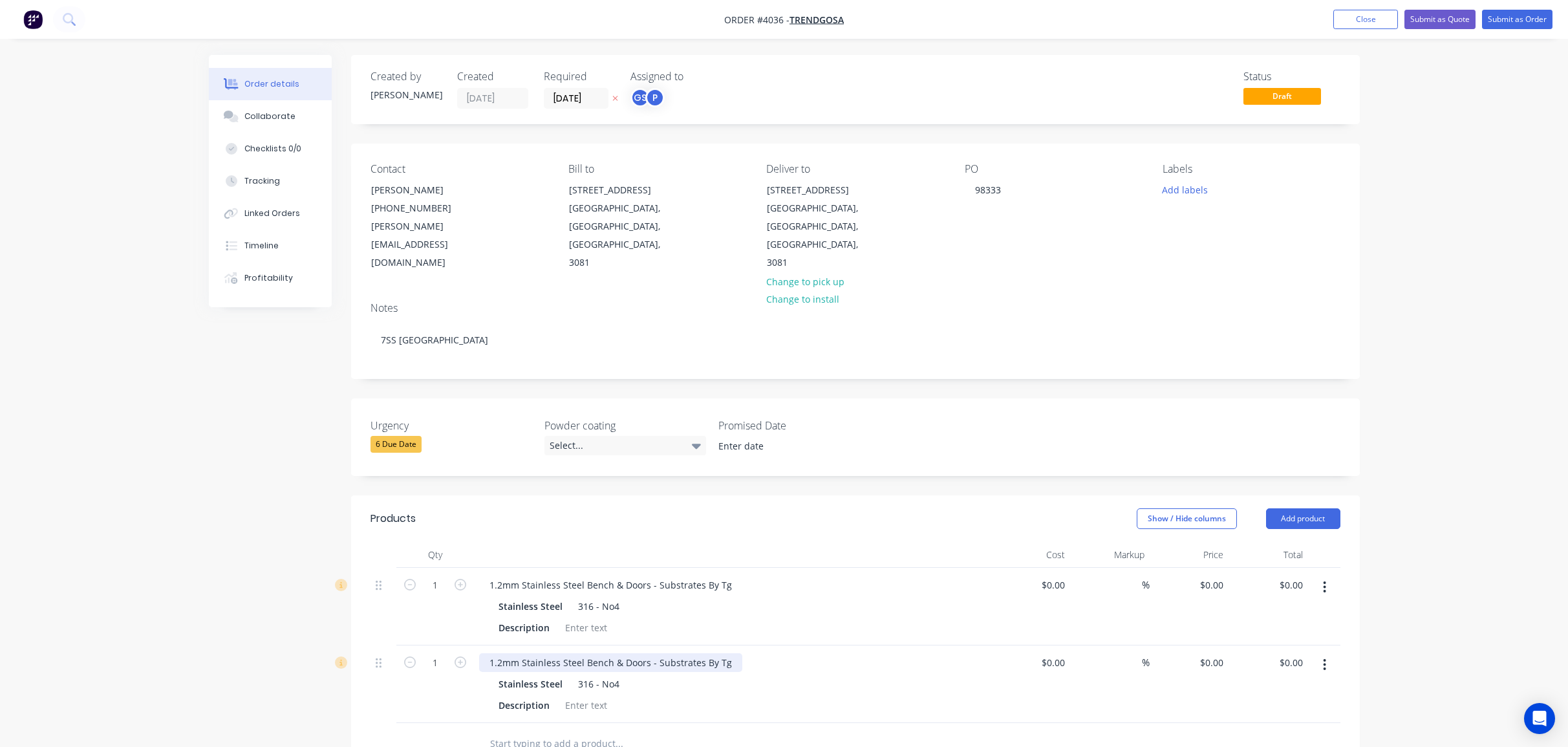
click at [726, 654] on div "1.2mm Stainless Steel Bench & Doors - Substrates By Tg" at bounding box center [610, 663] width 263 height 19
click at [593, 696] on div at bounding box center [586, 705] width 52 height 19
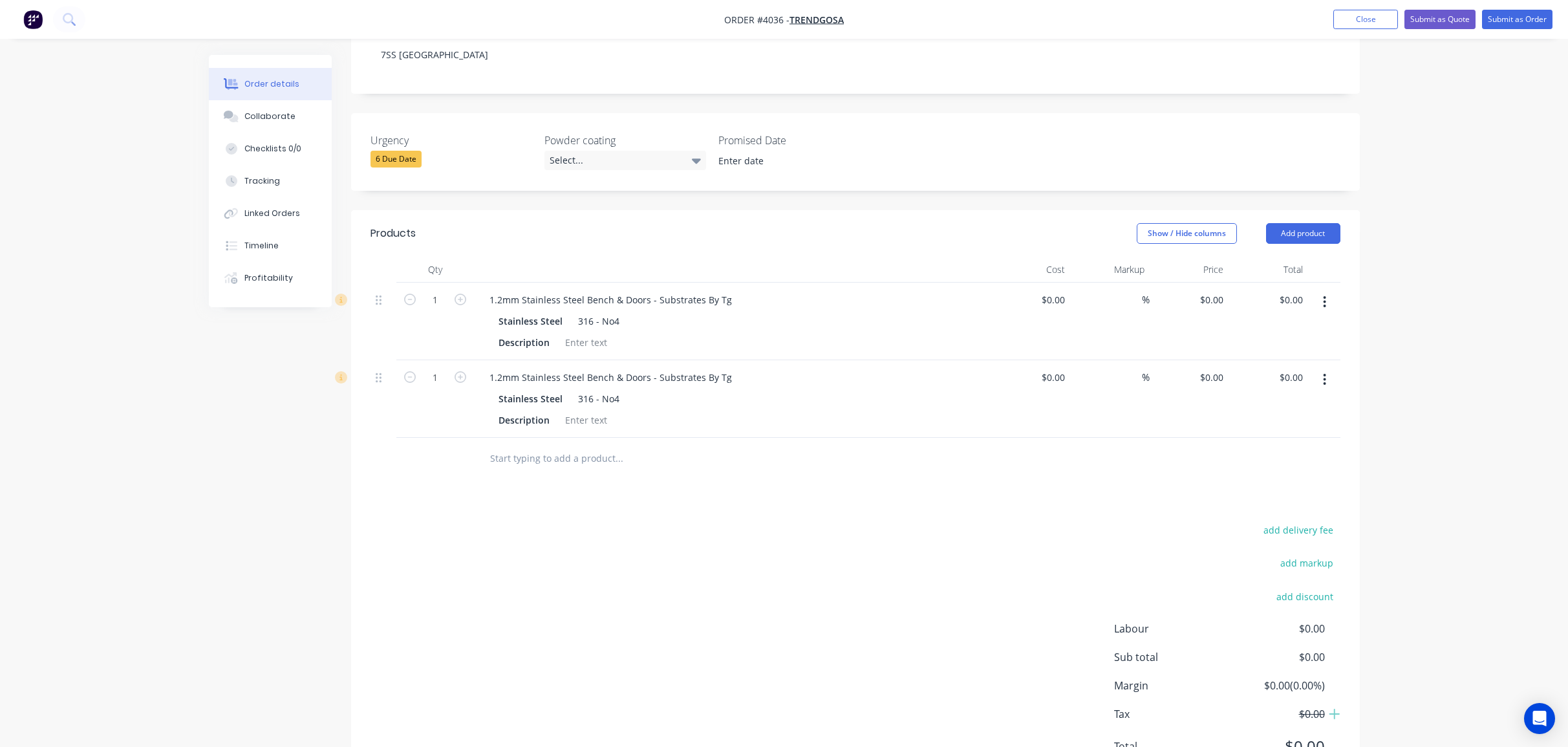
scroll to position [312, 0]
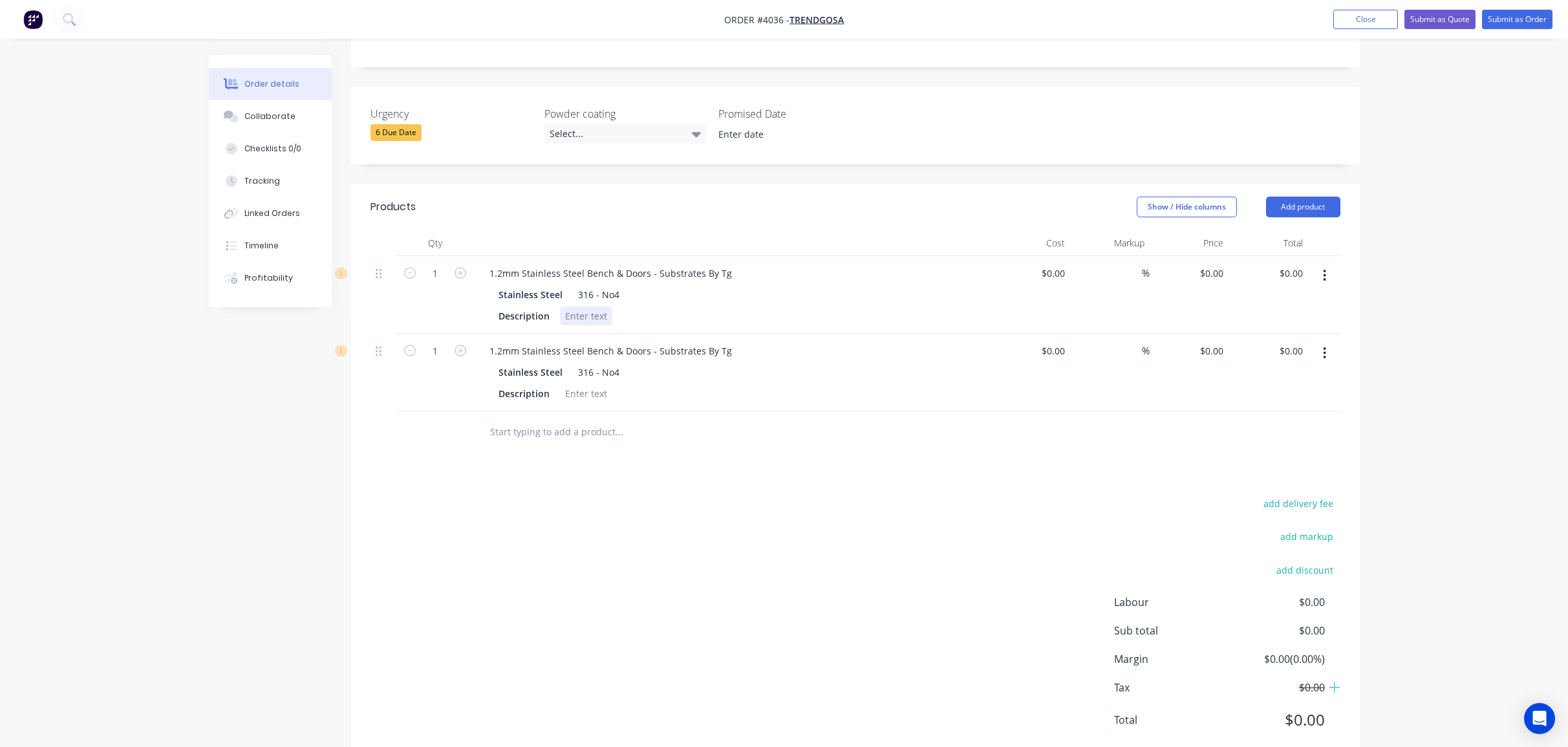
click at [581, 307] on div at bounding box center [586, 316] width 52 height 19
drag, startPoint x: 884, startPoint y: 341, endPoint x: 713, endPoint y: 323, distance: 171.9
click at [884, 363] on div "Stainless Steel 316 - No4" at bounding box center [732, 372] width 468 height 19
click at [630, 307] on div "Refer to drawing" at bounding box center [601, 316] width 83 height 19
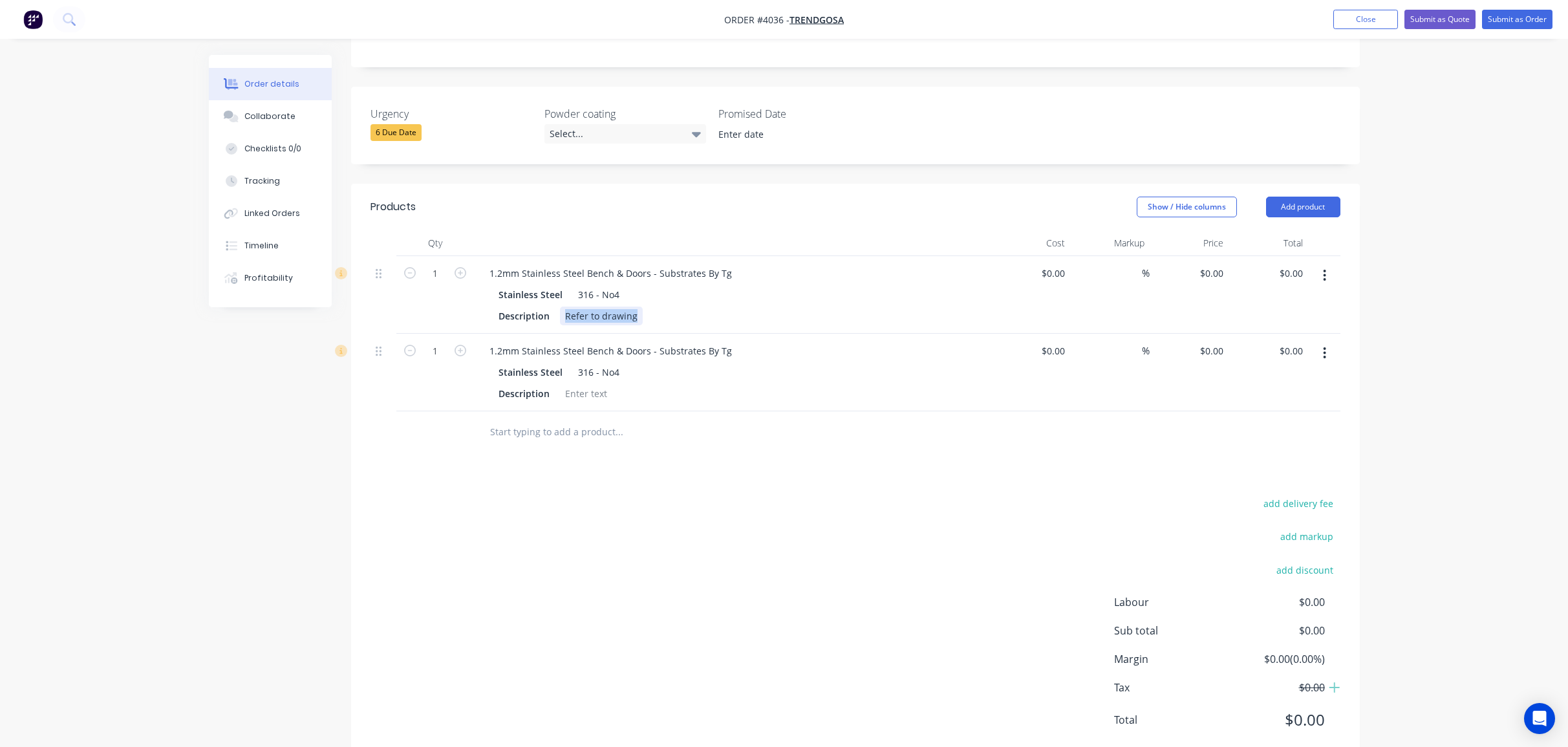
click at [630, 307] on div "Refer to drawing" at bounding box center [601, 316] width 83 height 19
copy div "Refer to drawing"
click at [581, 384] on div at bounding box center [586, 393] width 52 height 19
paste div
click at [715, 516] on div "add delivery fee add markup add discount Labour $0.00 Sub total $0.00 Margin $0…" at bounding box center [855, 619] width 970 height 250
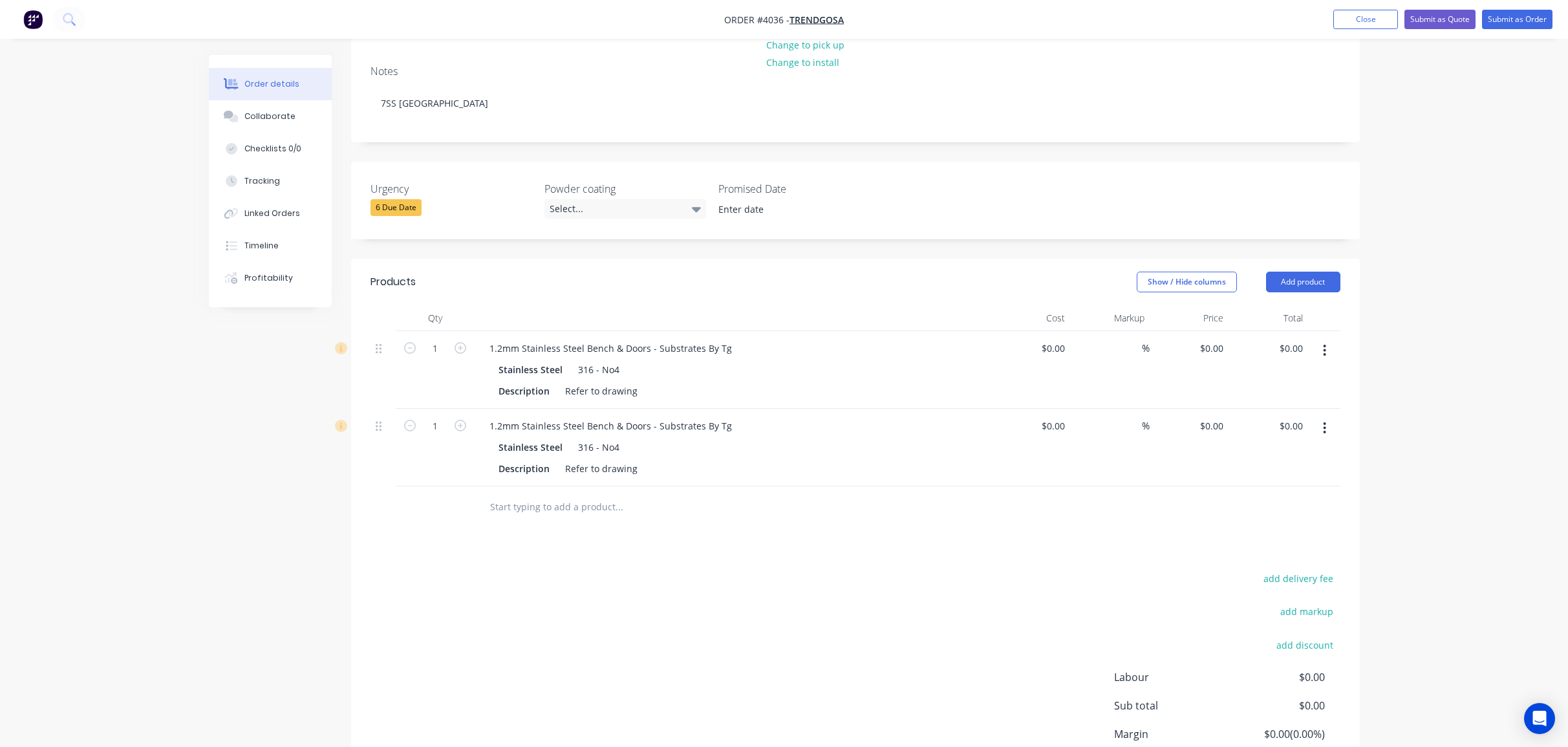
scroll to position [118, 0]
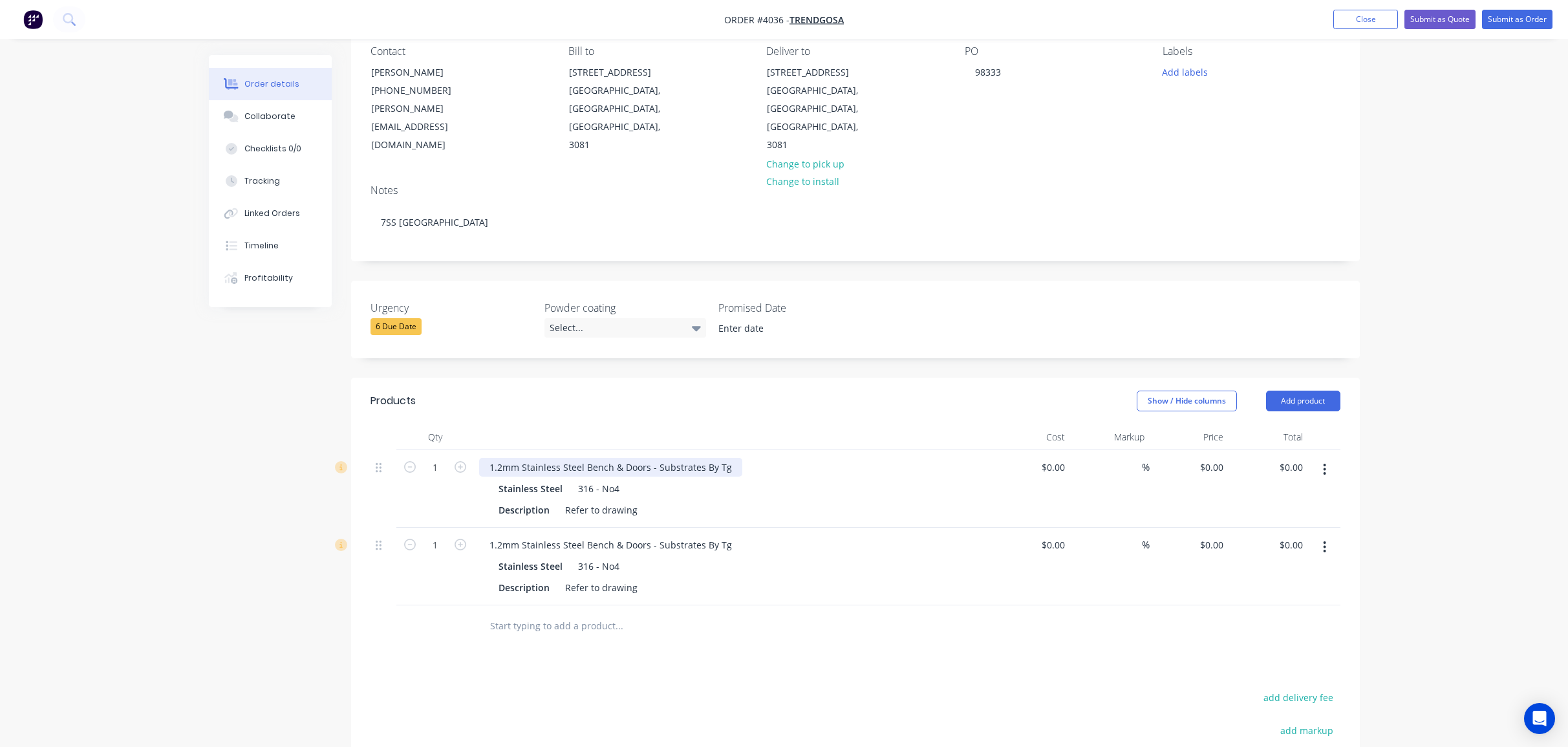
click at [731, 458] on div "1.2mm Stainless Steel Bench & Doors - Substrates By Tg" at bounding box center [610, 467] width 263 height 19
click at [481, 458] on div "1.2mm Stainless Steel Bench & Doors - Substrates By Tg" at bounding box center [610, 467] width 263 height 19
click at [482, 536] on div "1.2mm Stainless Steel Bench & Doors - Substrates By Tg" at bounding box center [610, 545] width 263 height 19
click at [546, 536] on div "1.2mm Stainless Steel Bench & Doors - Substrates By Tg" at bounding box center [610, 545] width 263 height 19
drag, startPoint x: 546, startPoint y: 514, endPoint x: 689, endPoint y: 572, distance: 154.3
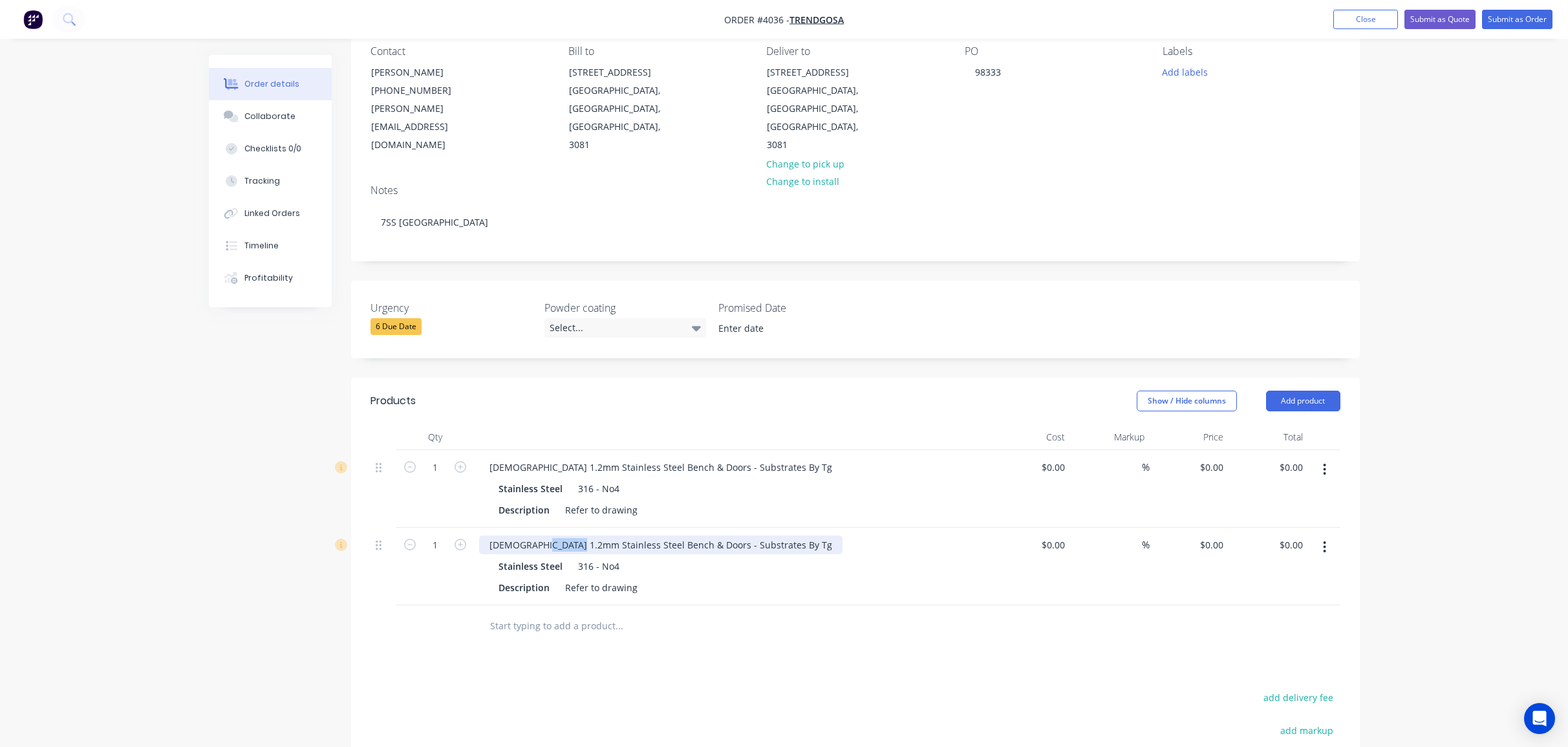
click at [627, 534] on div "[DEMOGRAPHIC_DATA] 1.2mm Stainless Steel Bench & Doors - Substrates By Tg Stain…" at bounding box center [733, 566] width 517 height 77
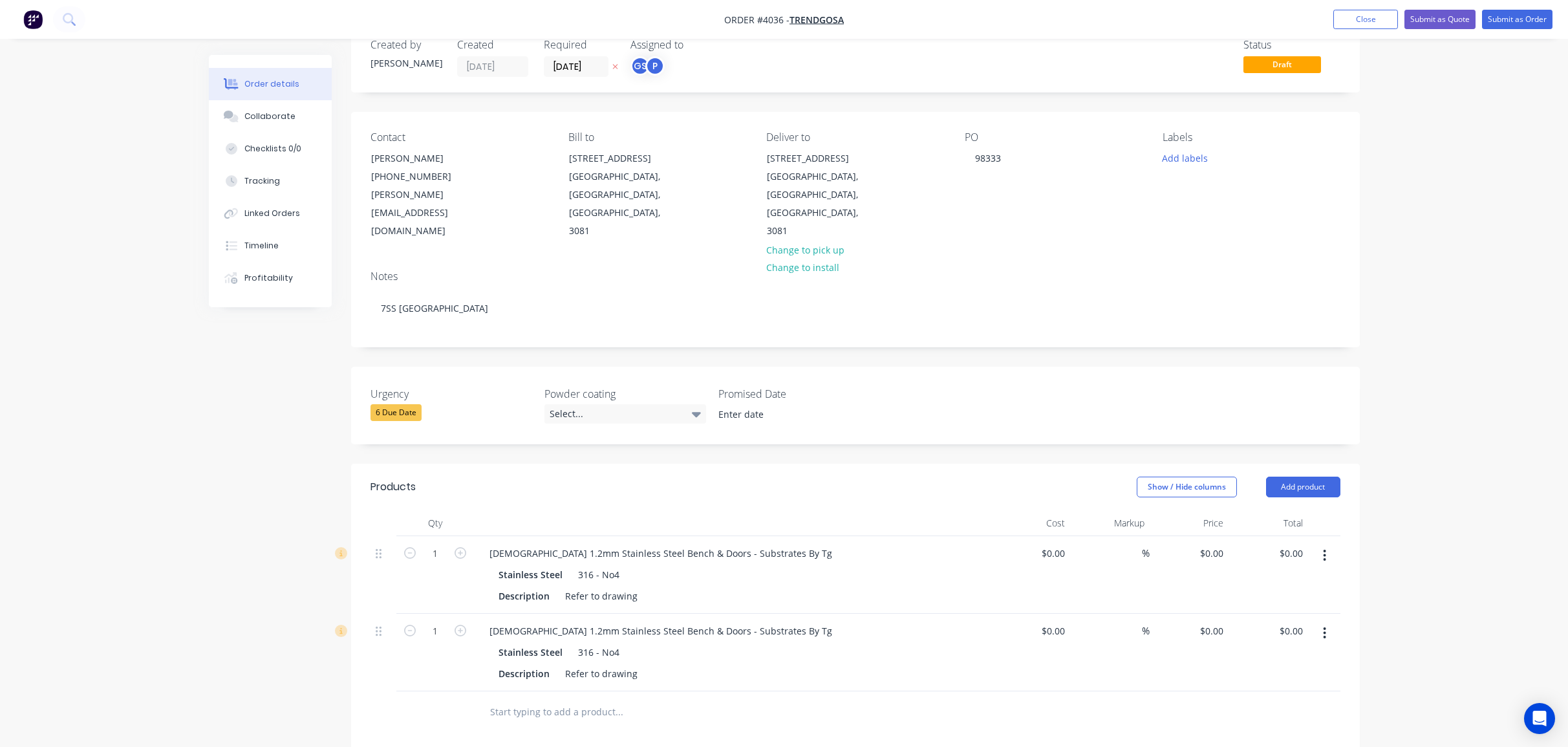
scroll to position [0, 0]
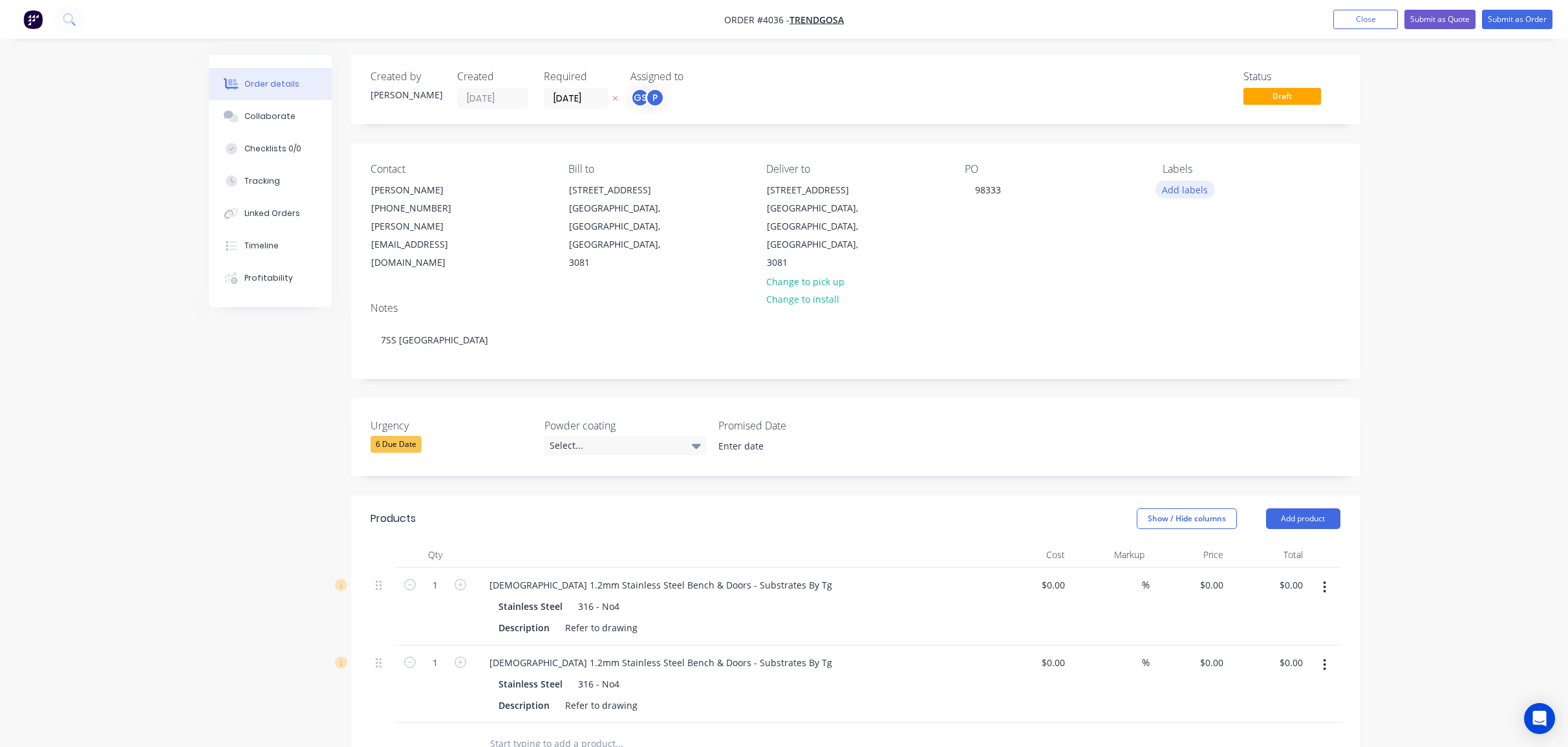
click at [1176, 195] on button "Add labels" at bounding box center [1185, 189] width 59 height 17
click at [1213, 380] on div "A3-Laser" at bounding box center [1219, 383] width 43 height 14
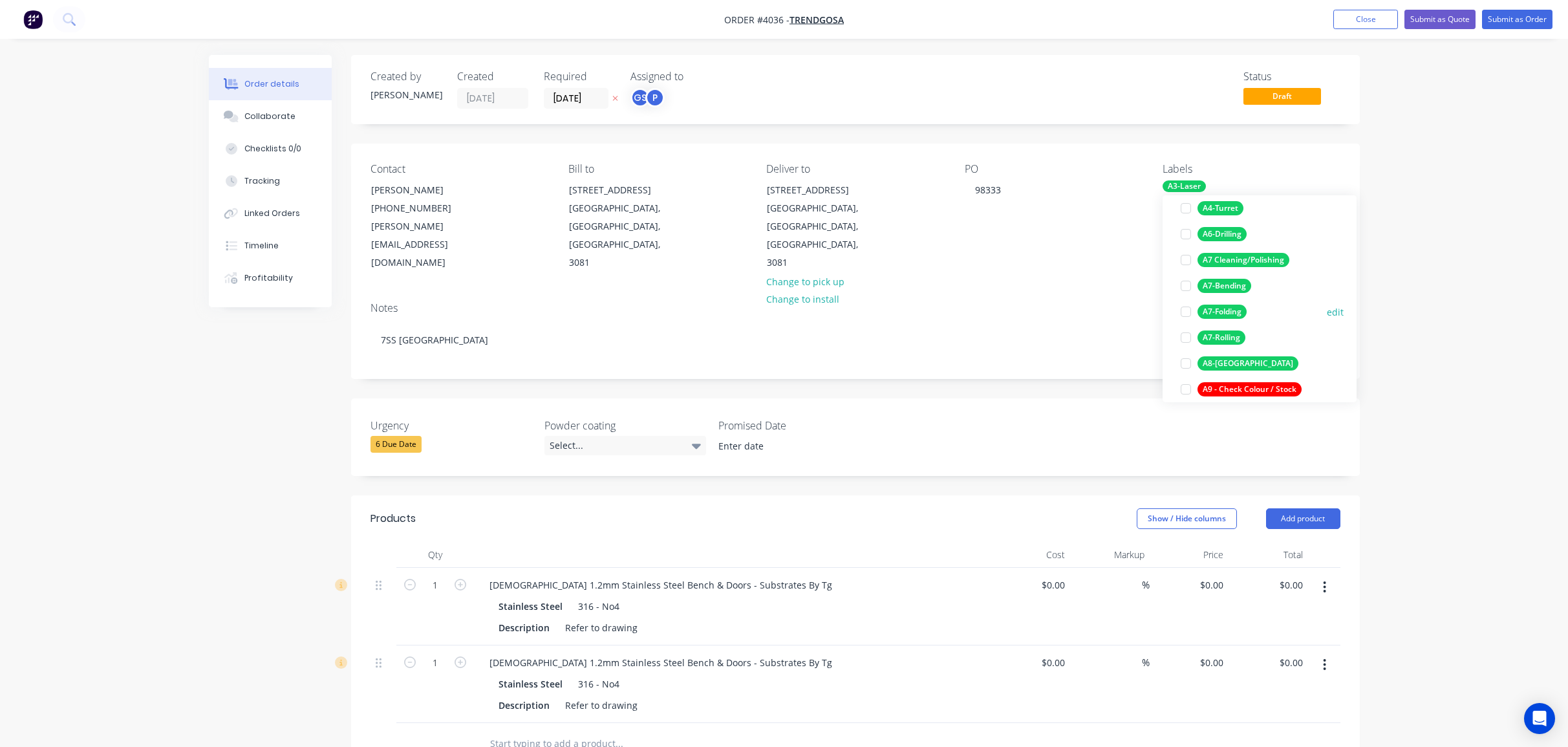
click at [1226, 310] on div "A7-Folding" at bounding box center [1221, 312] width 49 height 14
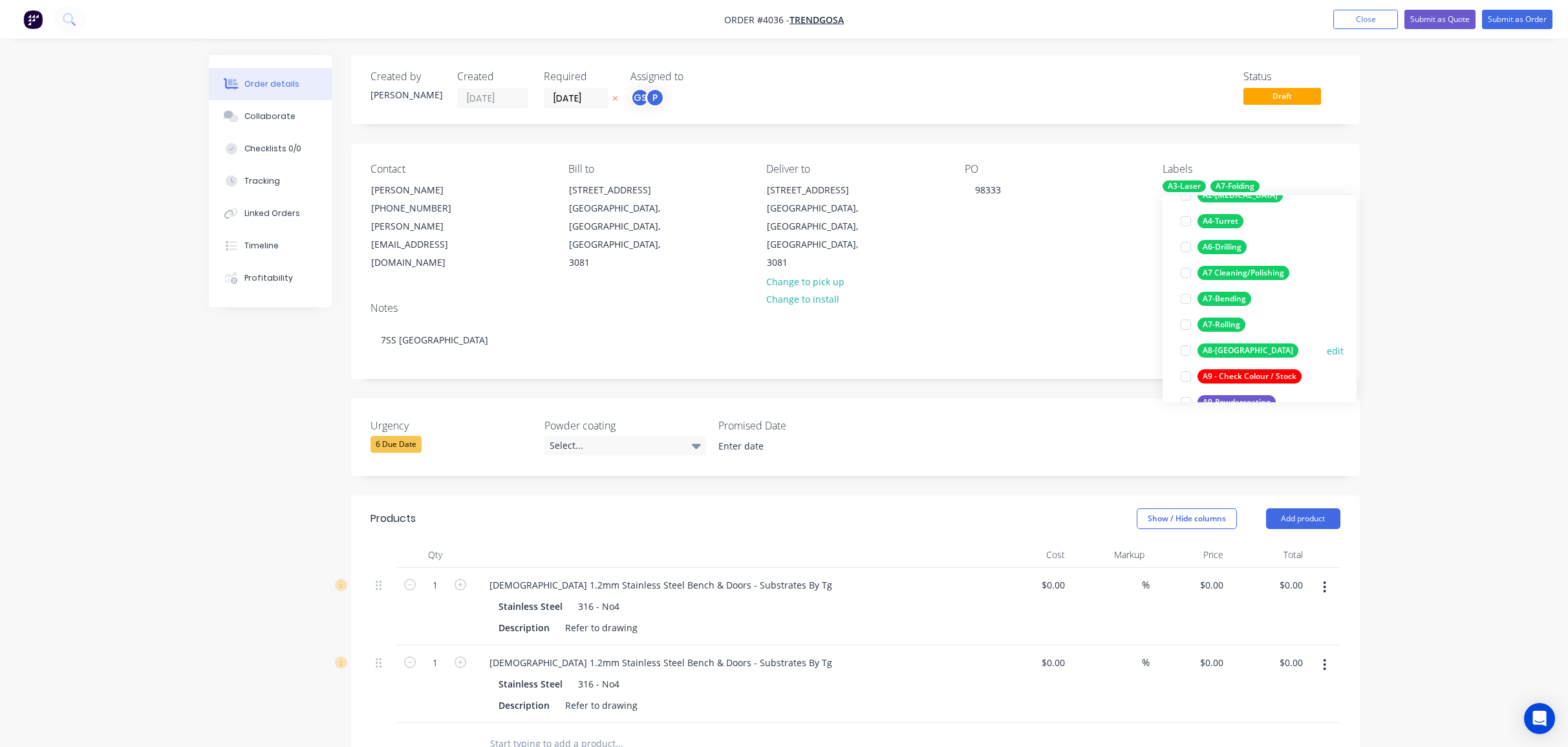
click at [1234, 352] on div "A8-[GEOGRAPHIC_DATA]" at bounding box center [1247, 350] width 101 height 14
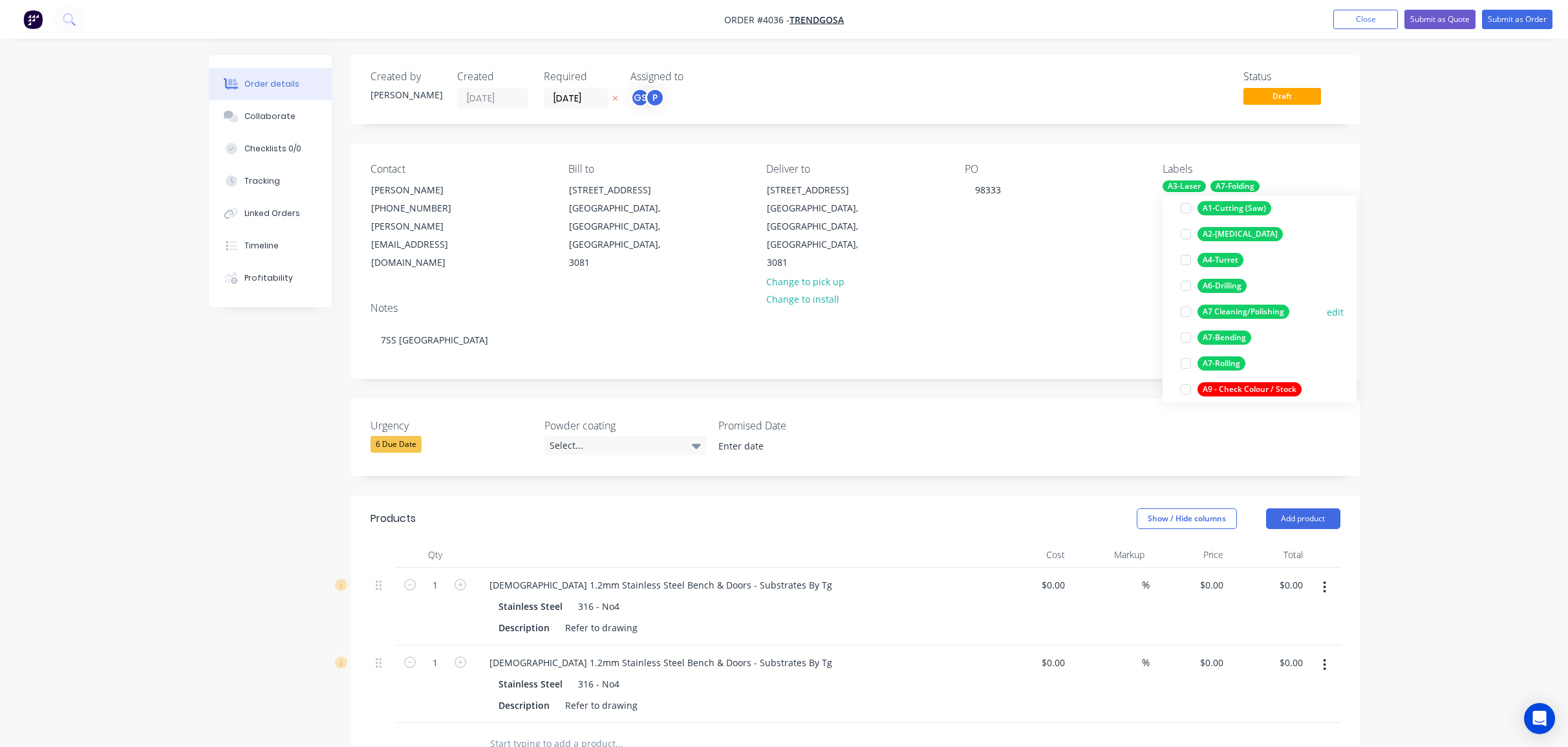
click at [1261, 306] on div "A7 Cleaning/Polishing" at bounding box center [1243, 312] width 92 height 14
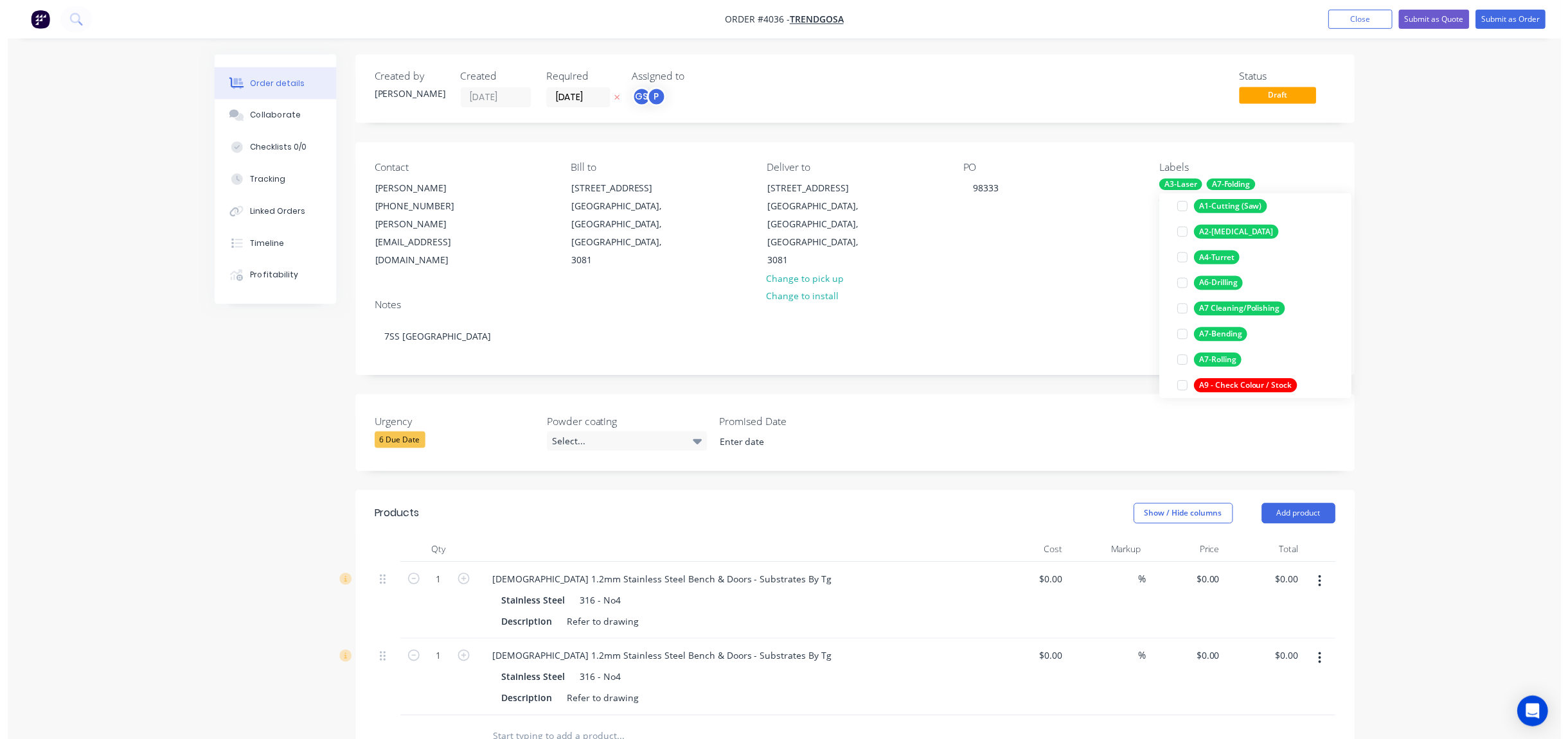
scroll to position [13, 0]
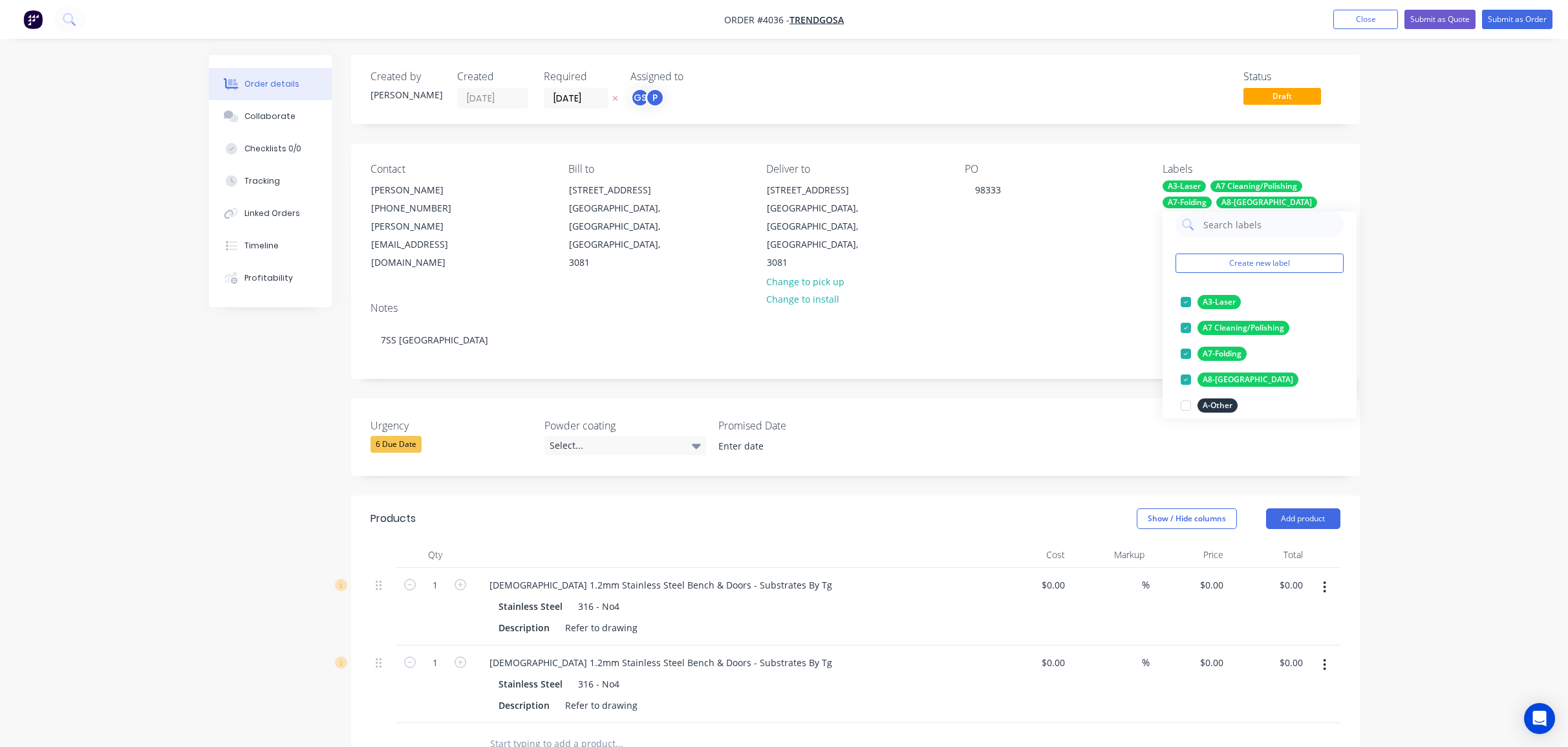
click at [1553, 302] on div "Order details Collaborate Checklists 0/0 Tracking Linked Orders Timeline Profit…" at bounding box center [784, 548] width 1568 height 1095
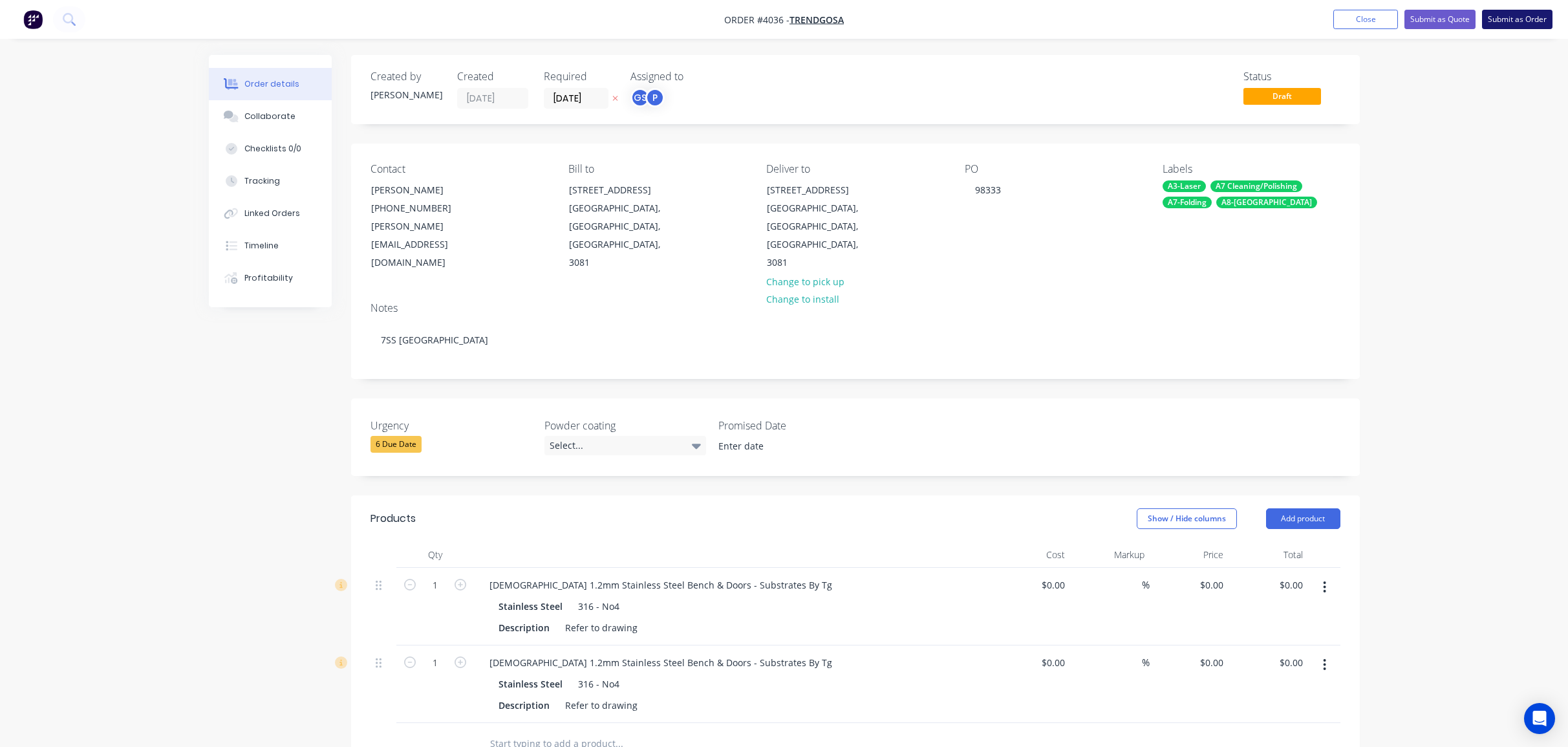
click at [1521, 17] on button "Submit as Order" at bounding box center [1516, 20] width 70 height 20
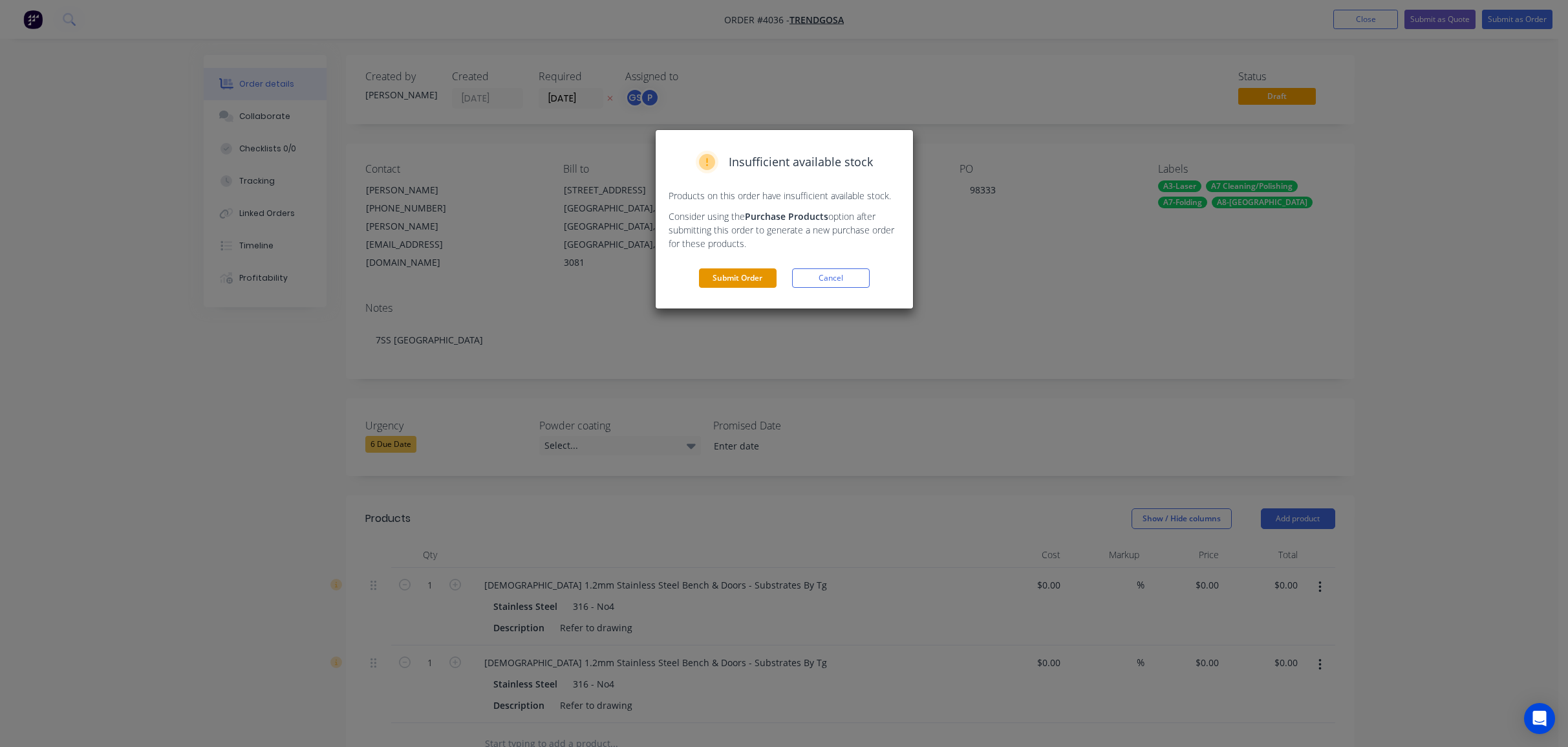
click at [727, 282] on button "Submit Order" at bounding box center [737, 278] width 77 height 20
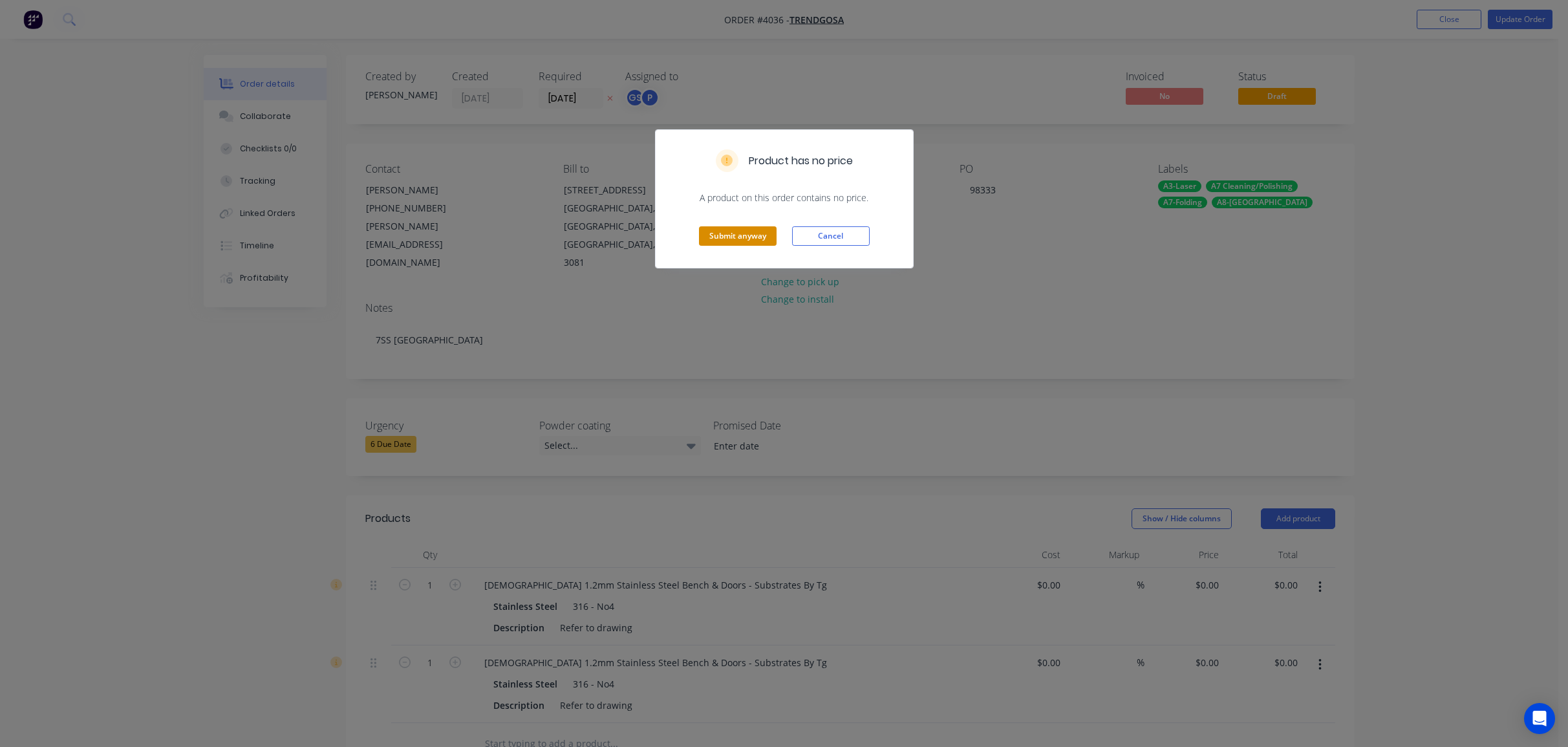
click at [724, 241] on button "Submit anyway" at bounding box center [737, 236] width 77 height 20
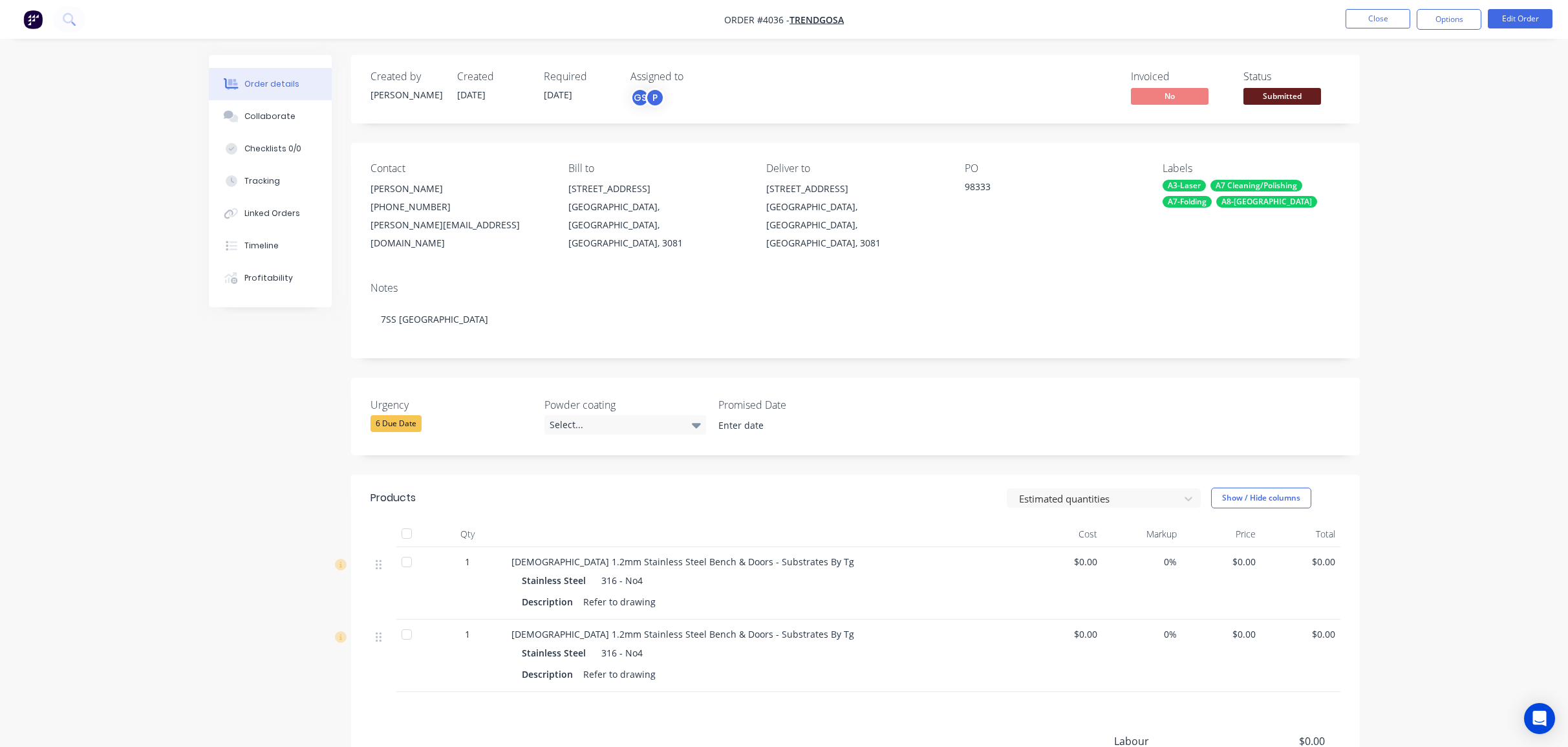
click at [1297, 84] on div "Submitted" at bounding box center [1281, 75] width 47 height 25
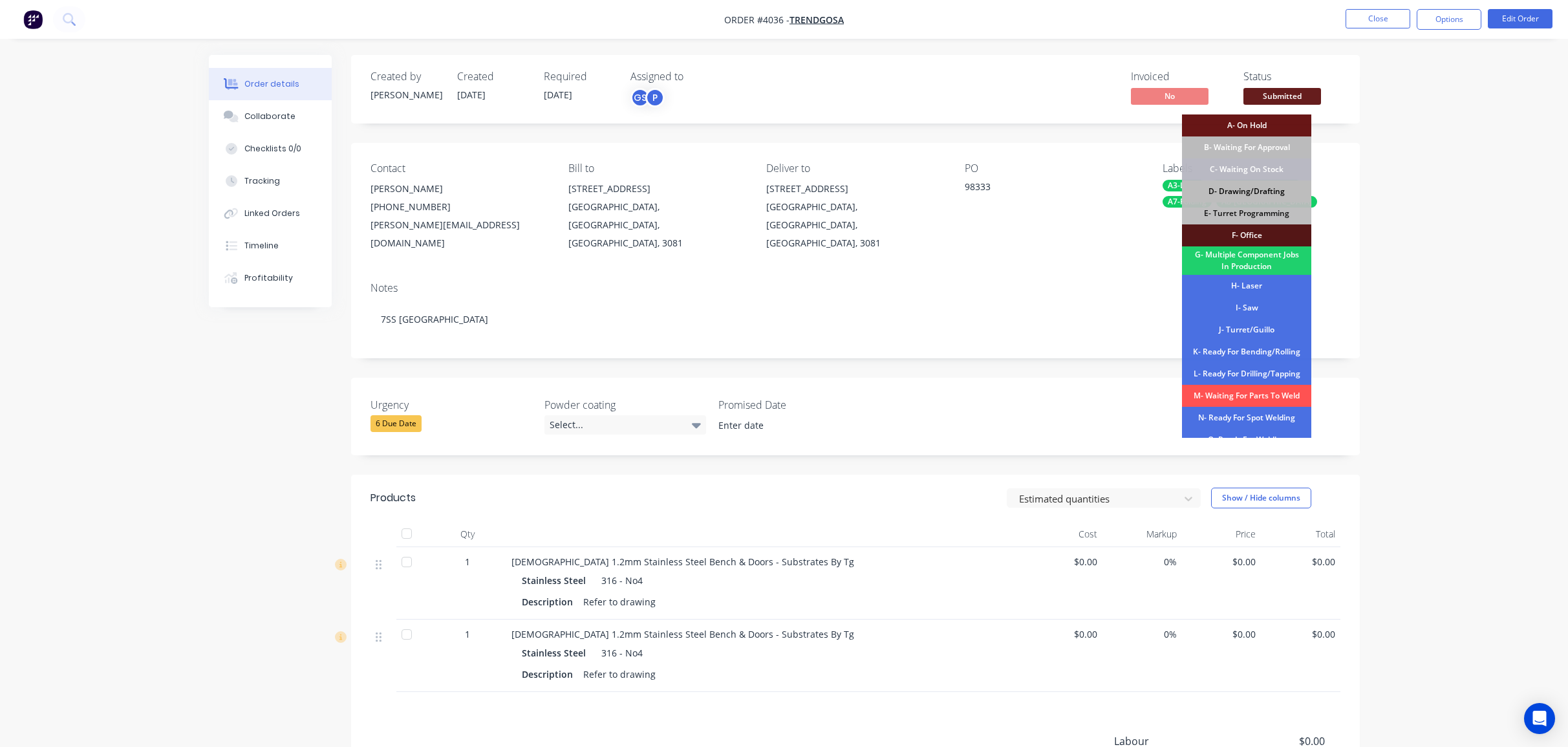
click at [1260, 191] on div "D- Drawing/Drafting" at bounding box center [1246, 192] width 129 height 22
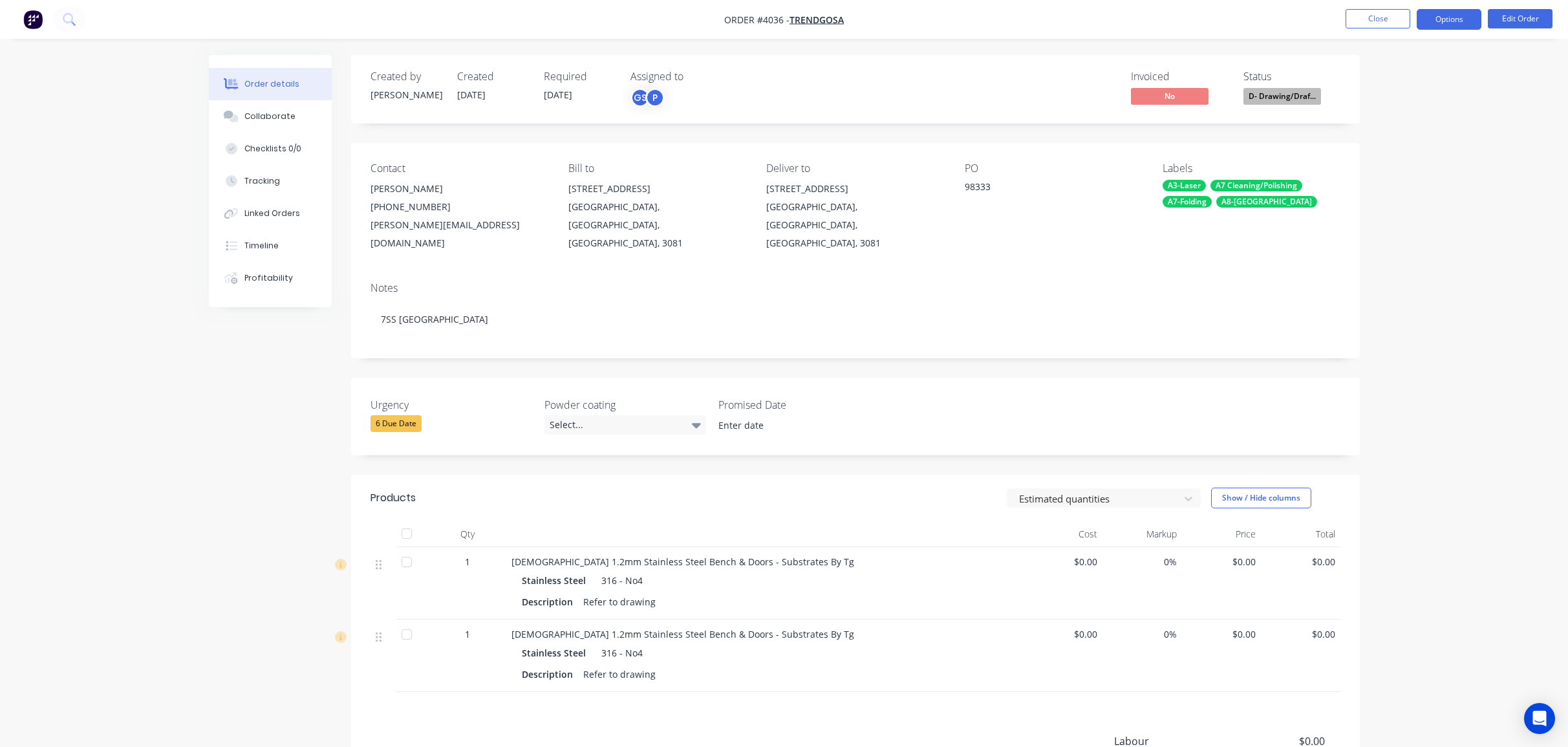
click at [1447, 22] on button "Options" at bounding box center [1449, 20] width 65 height 21
click at [1441, 154] on div "Work Order" at bounding box center [1410, 156] width 119 height 19
click at [1443, 137] on div "Without pricing" at bounding box center [1410, 130] width 119 height 19
click at [95, 146] on div "Order details Collaborate Checklists 0/0 Tracking Linked Orders Timeline Profit…" at bounding box center [784, 461] width 1568 height 922
click at [1403, 27] on button "Close" at bounding box center [1378, 19] width 65 height 20
